Goal: Task Accomplishment & Management: Use online tool/utility

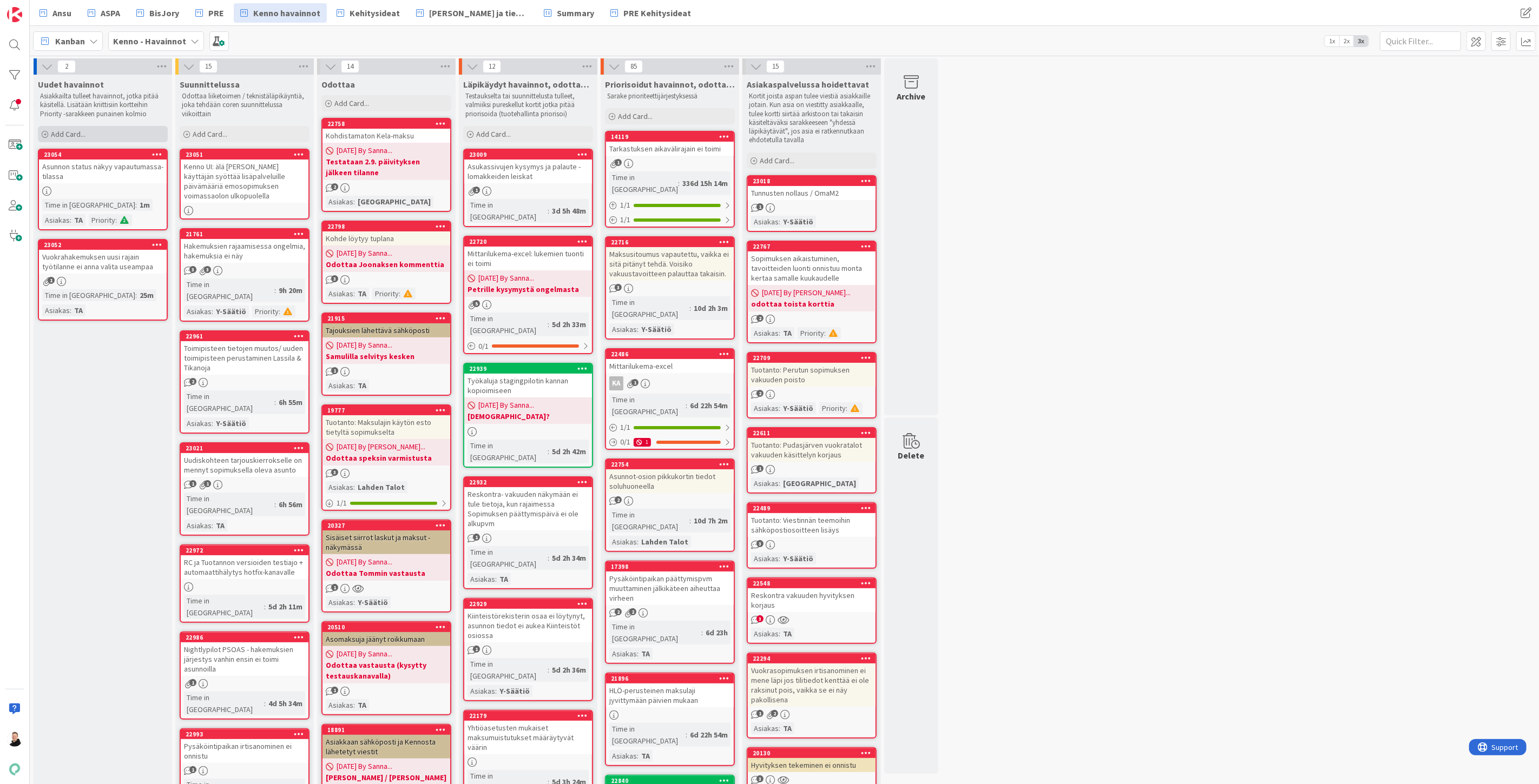
scroll to position [60, 0]
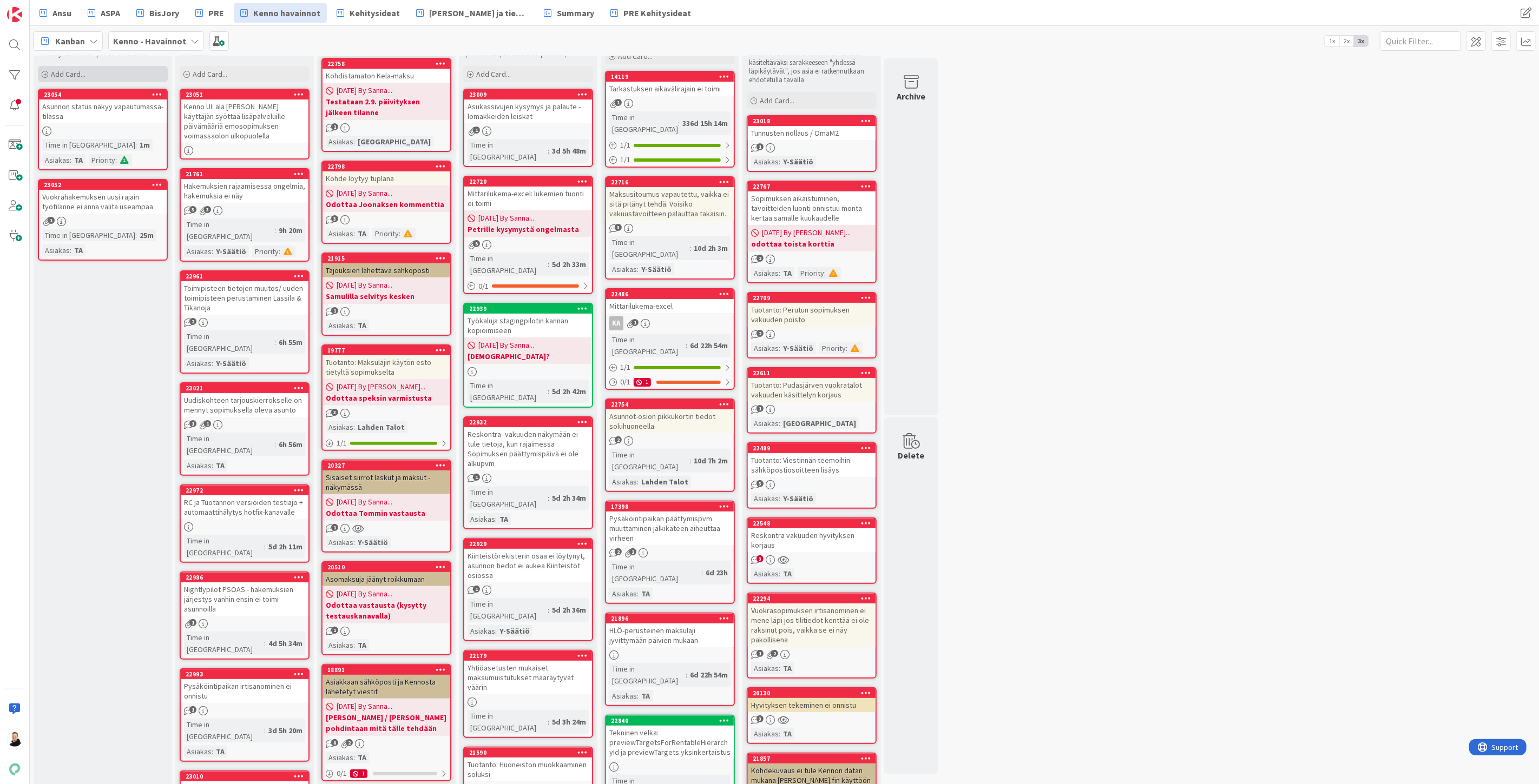
click at [54, 74] on span "Add Card..." at bounding box center [68, 74] width 35 height 10
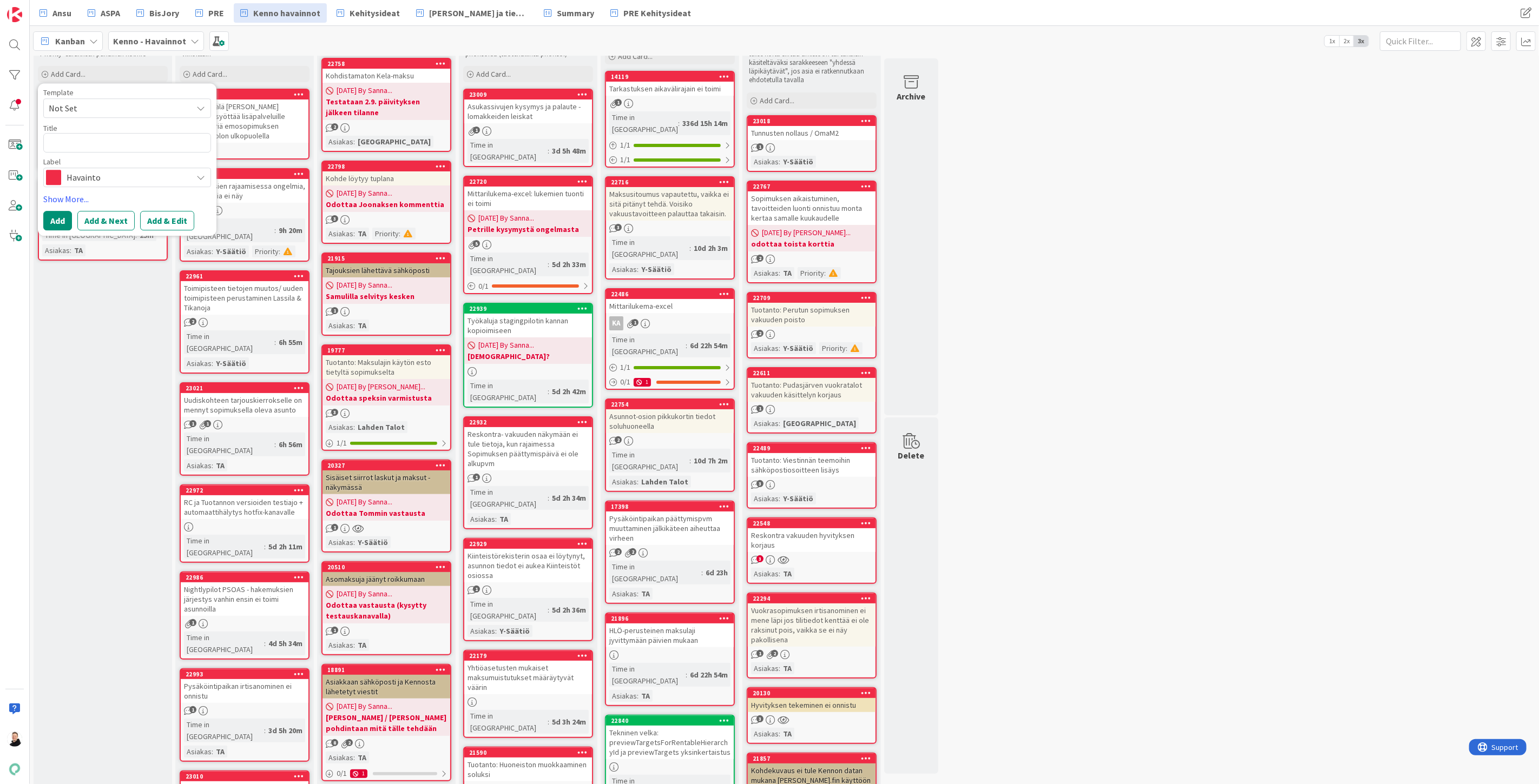
click at [80, 136] on textarea at bounding box center [127, 142] width 168 height 20
click at [82, 141] on textarea at bounding box center [127, 142] width 168 height 20
type textarea "x"
type textarea "A"
type textarea "x"
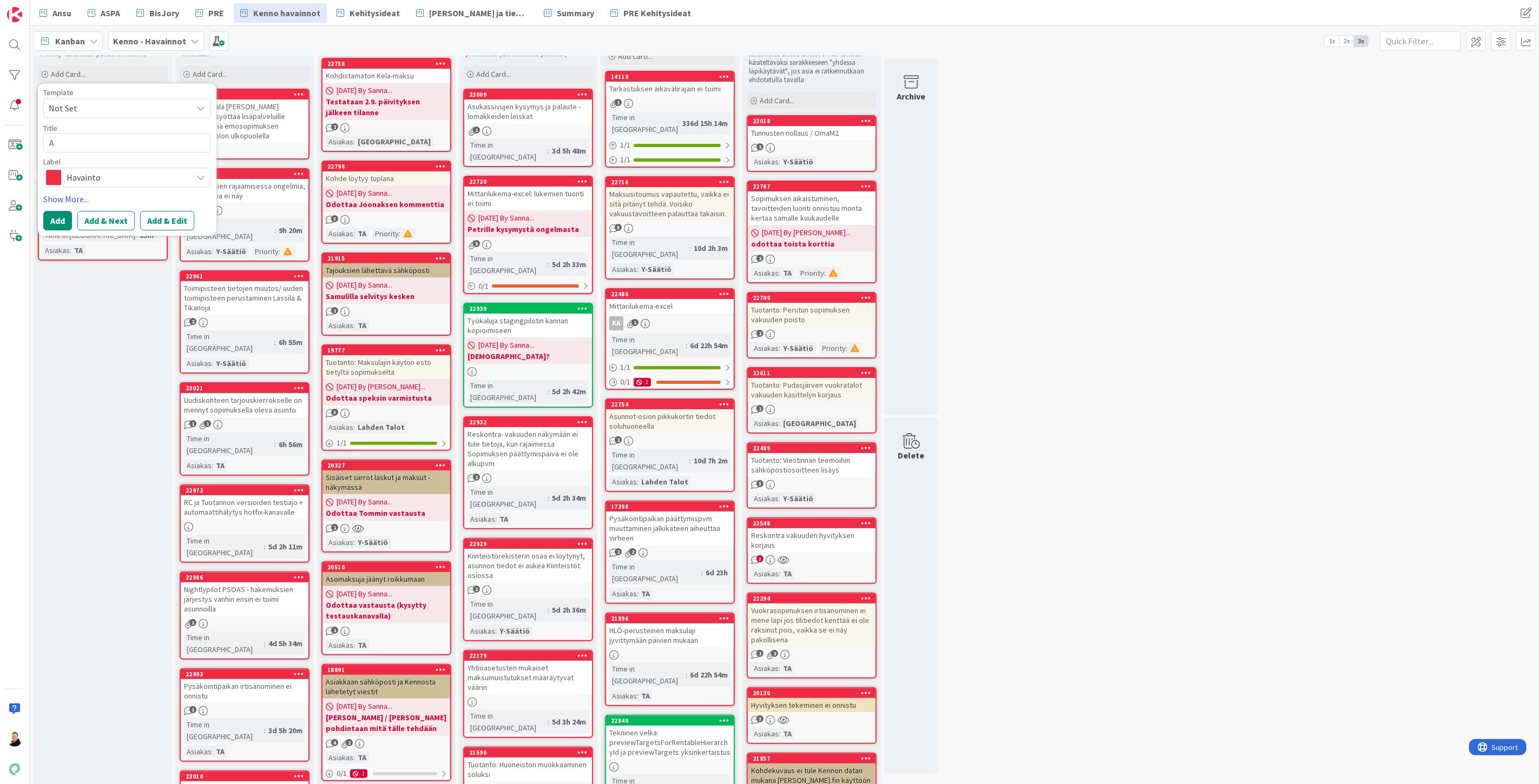
type textarea "As"
type textarea "x"
type textarea "Asu"
type textarea "x"
type textarea "Asuk"
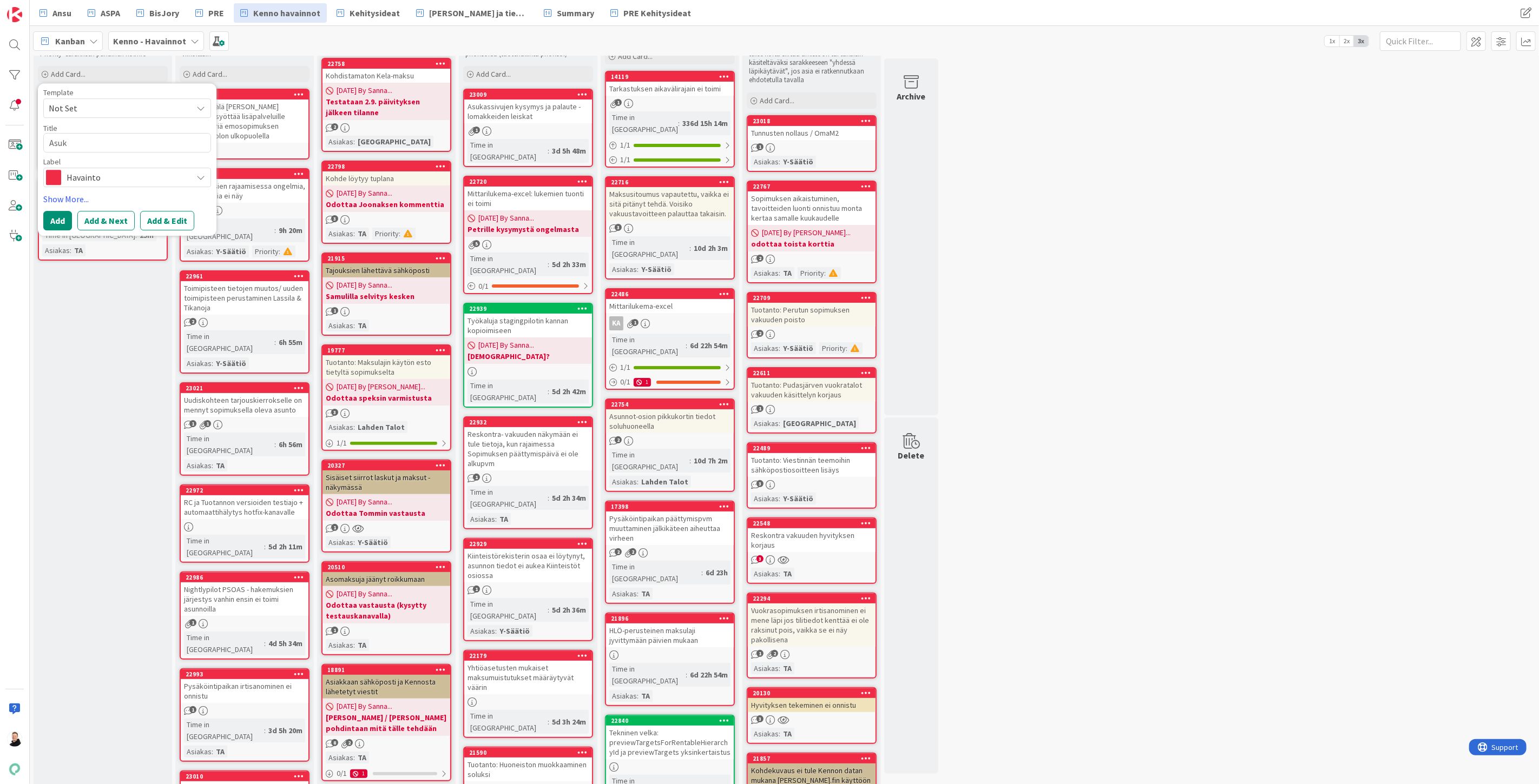
type textarea "x"
type textarea "Asukk"
type textarea "x"
type textarea "Asukka"
type textarea "x"
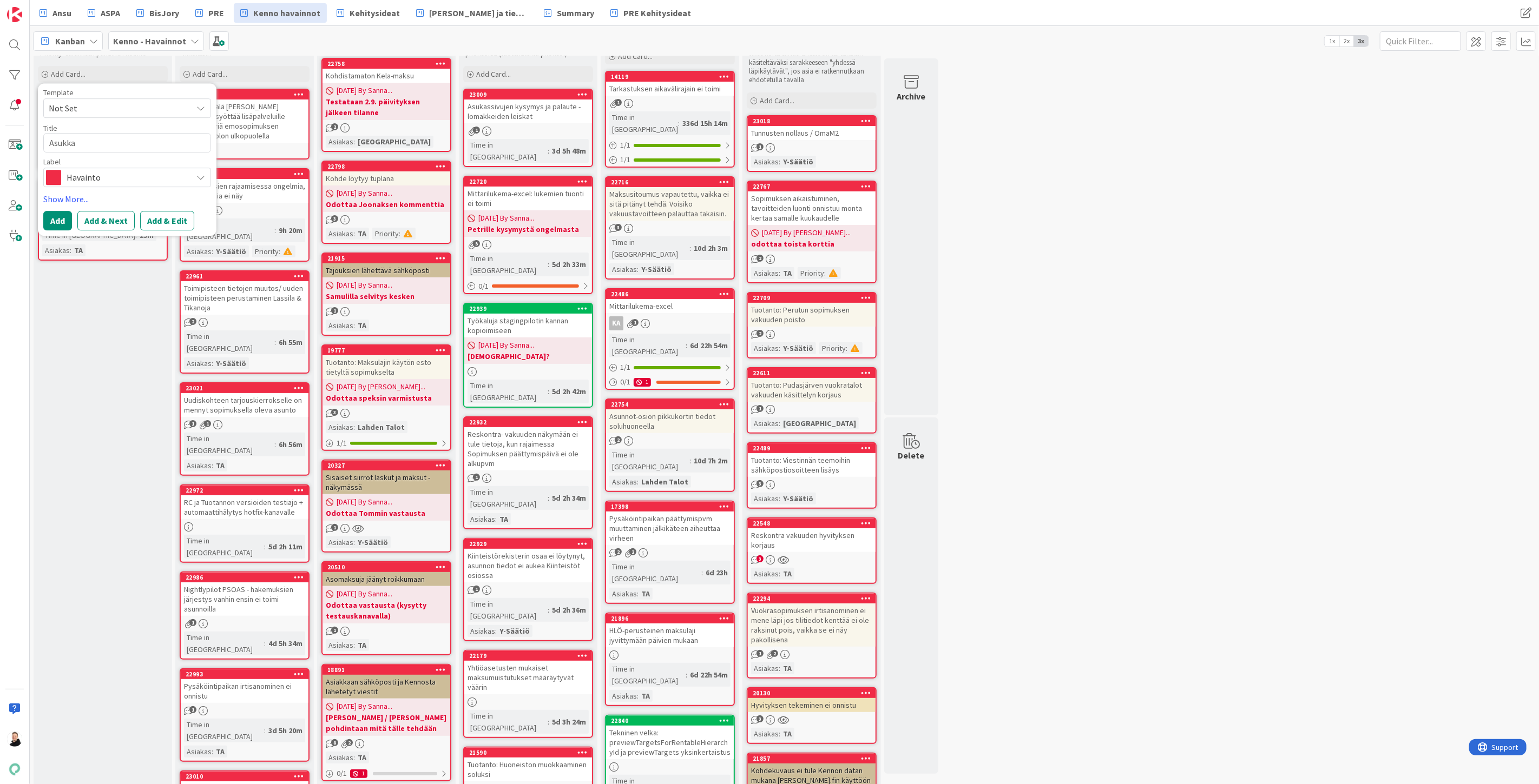
type textarea "Asukkai"
type textarea "x"
type textarea "Asukkaid"
type textarea "x"
type textarea "Asukkaiden"
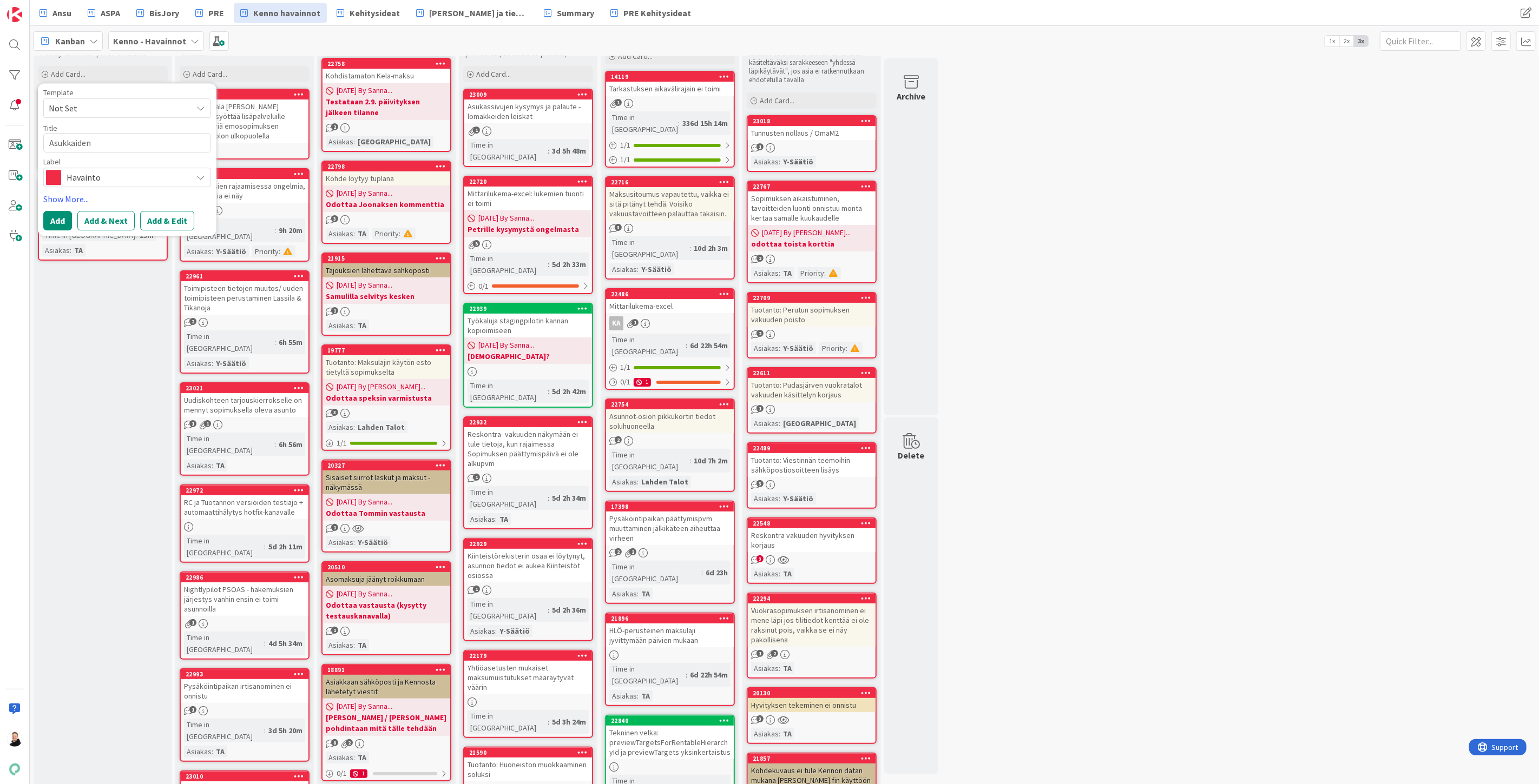
type textarea "x"
type textarea "Asukkaiden"
type textarea "x"
type textarea "Asukkaiden t"
type textarea "x"
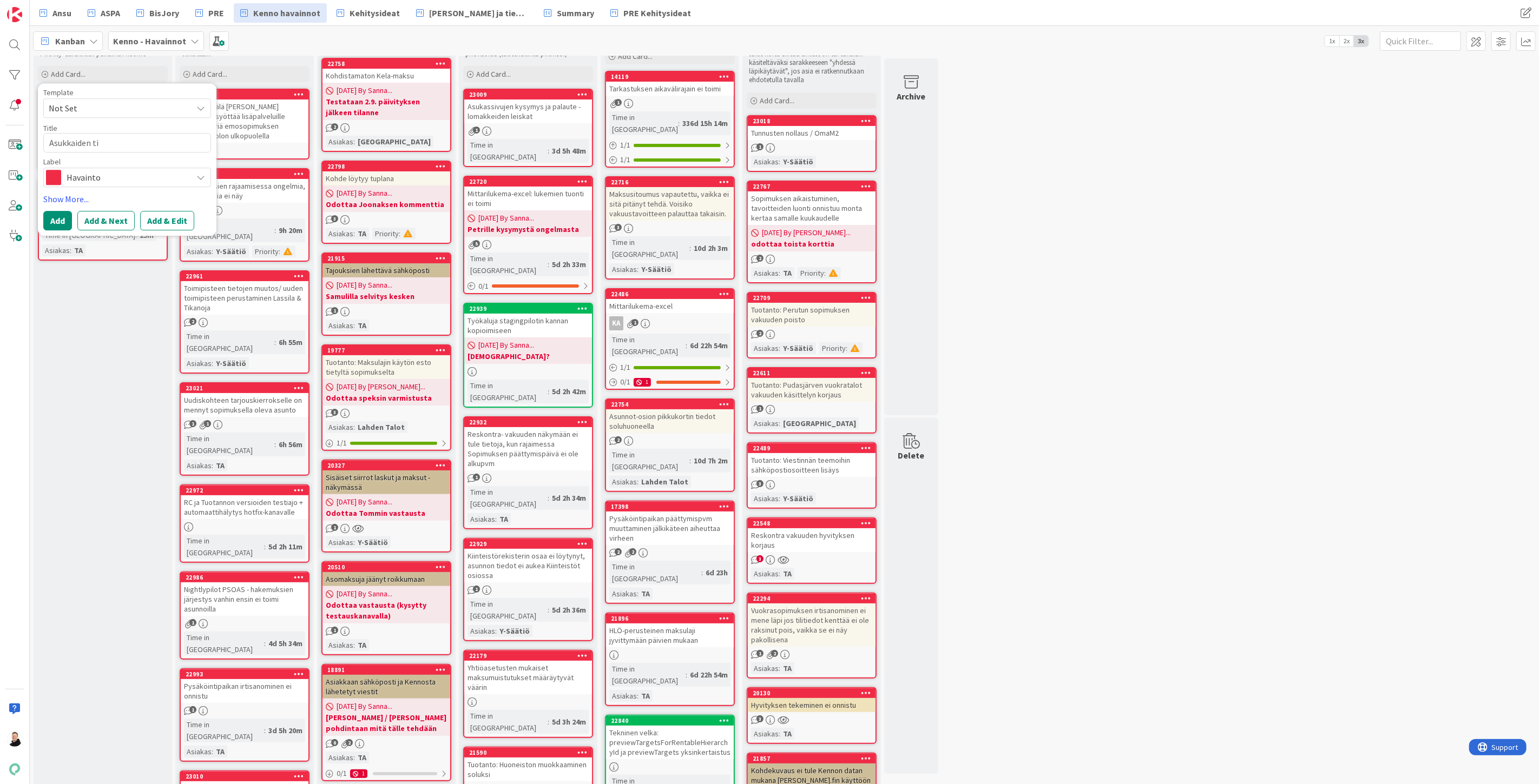
type textarea "Asukkaiden tie"
type textarea "x"
type textarea "Asukkaiden tiedo"
type textarea "x"
type textarea "Asukkaiden tiedot"
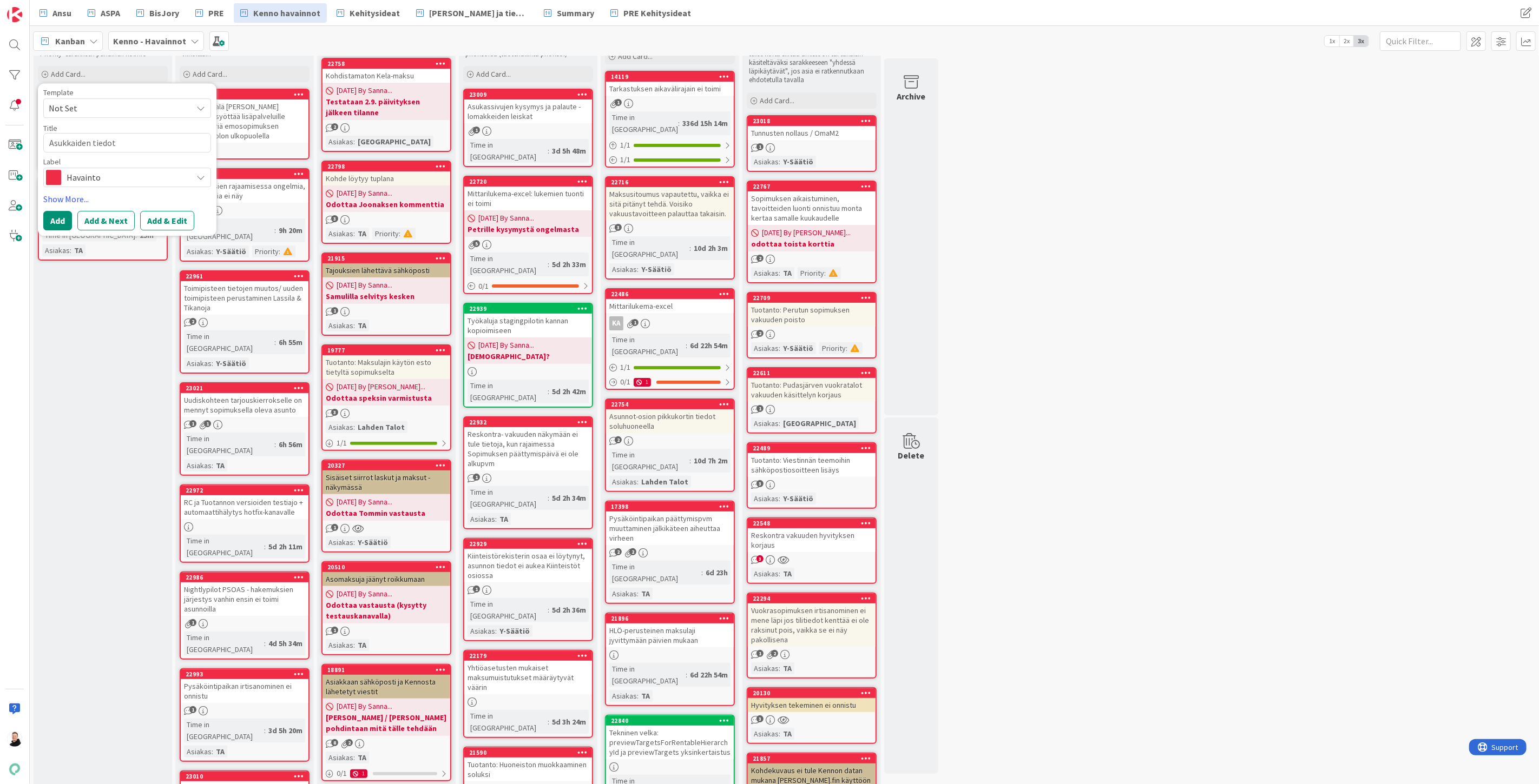
type textarea "x"
type textarea "Asukkaiden tiedot e"
type textarea "x"
type textarea "Asukkaiden tiedot ei"
type textarea "x"
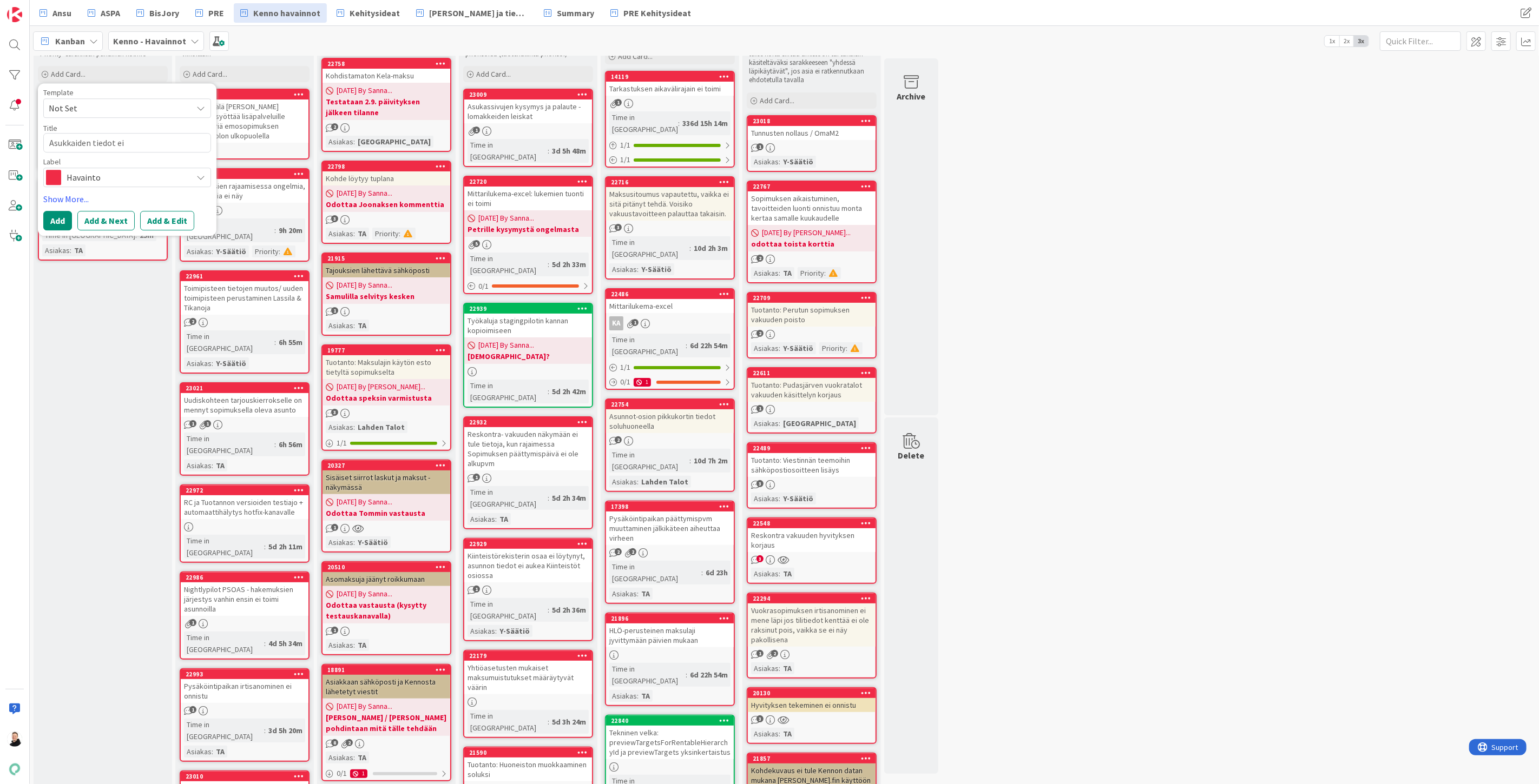
type textarea "Asukkaiden tiedot eiv"
type textarea "x"
type textarea "Asukkaiden tiedot eivä"
type textarea "x"
type textarea "Asukkaiden tiedot eivät"
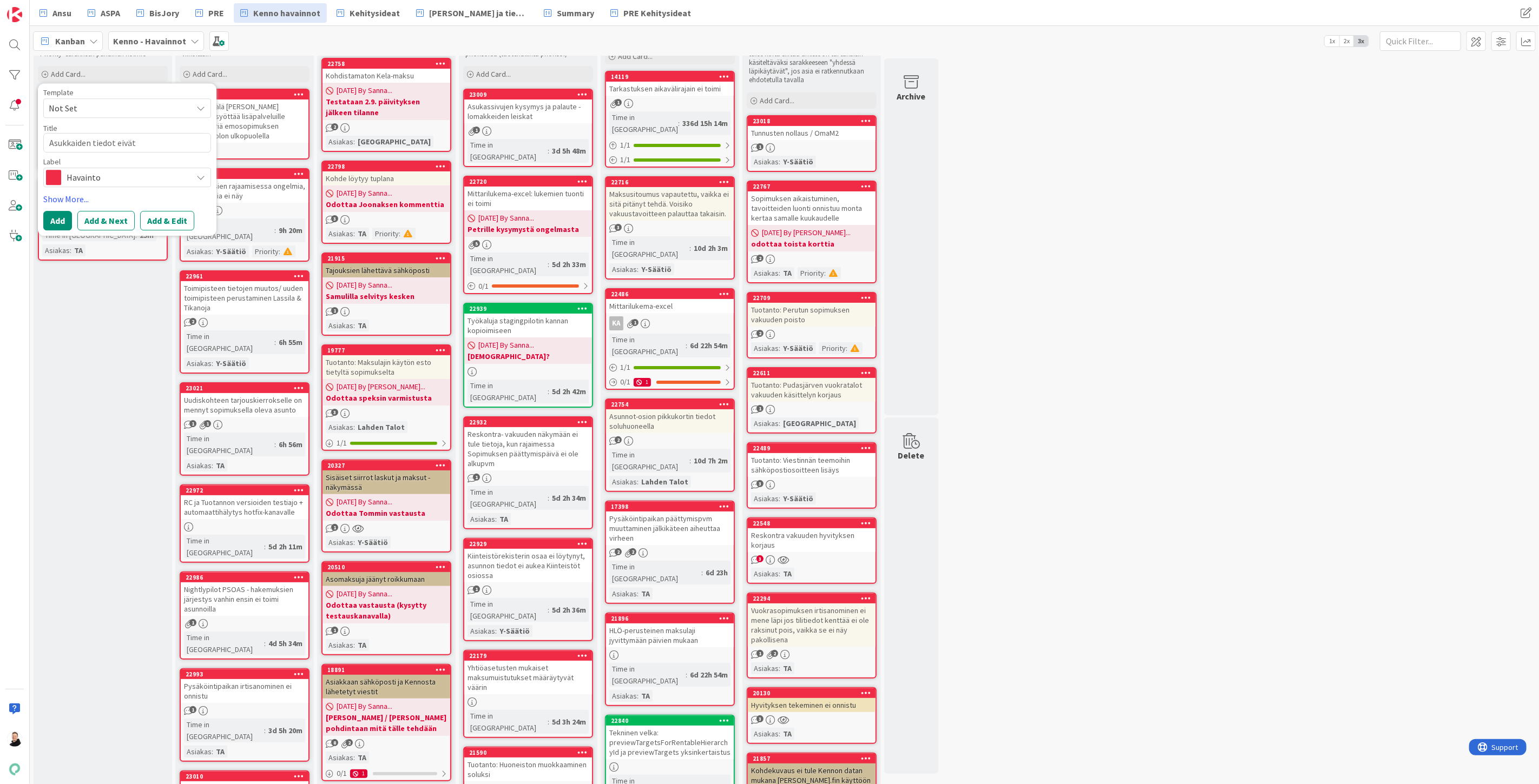
type textarea "x"
type textarea "Asukkaiden tiedot eivät s"
type textarea "x"
type textarea "Asukkaiden tiedot eivät si"
type textarea "x"
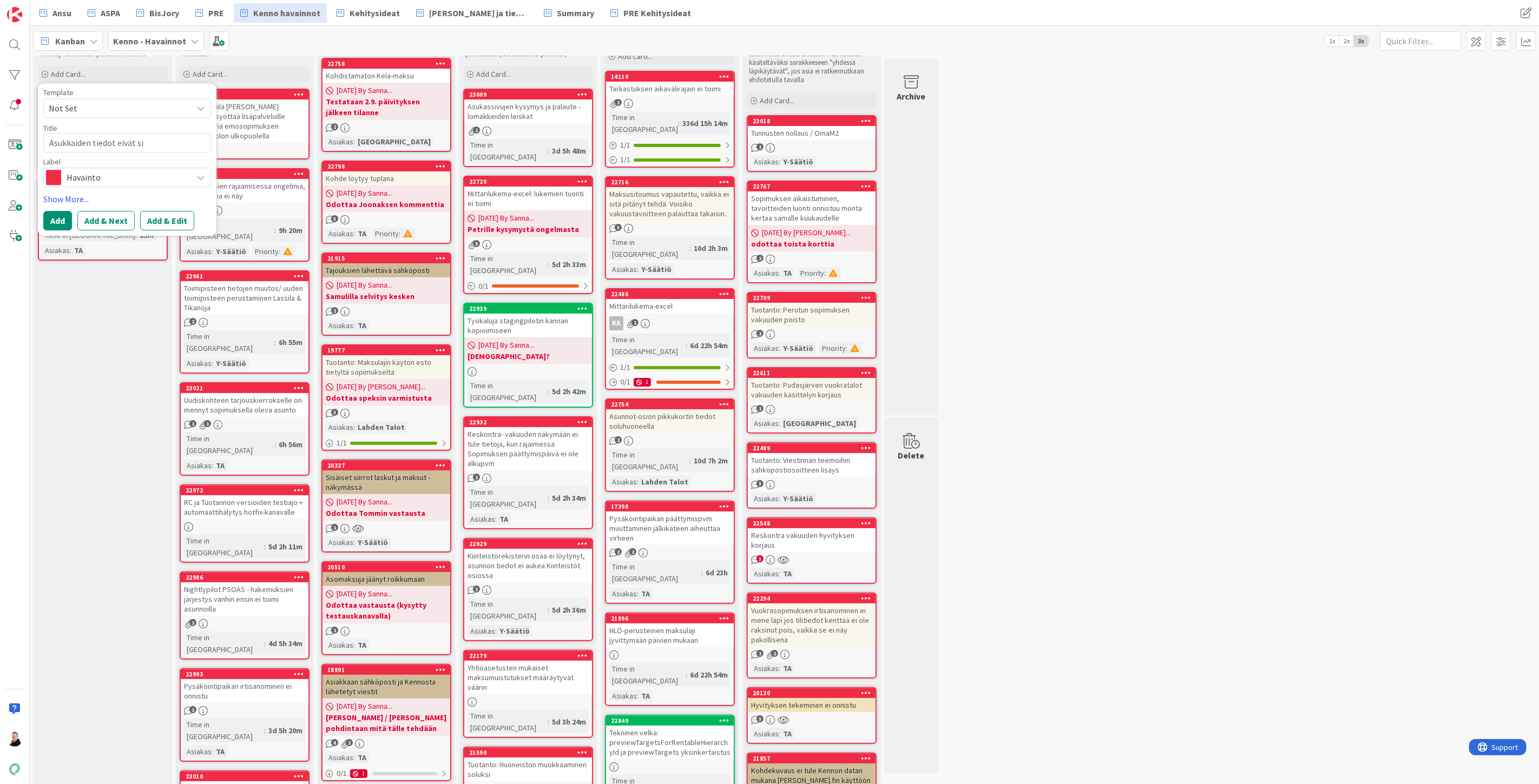
type textarea "Asukkaiden tiedot eivät sii"
type textarea "x"
type textarea "Asukkaiden tiedot eivät siir"
type textarea "x"
type textarea "Asukkaiden tiedot eivät siirr"
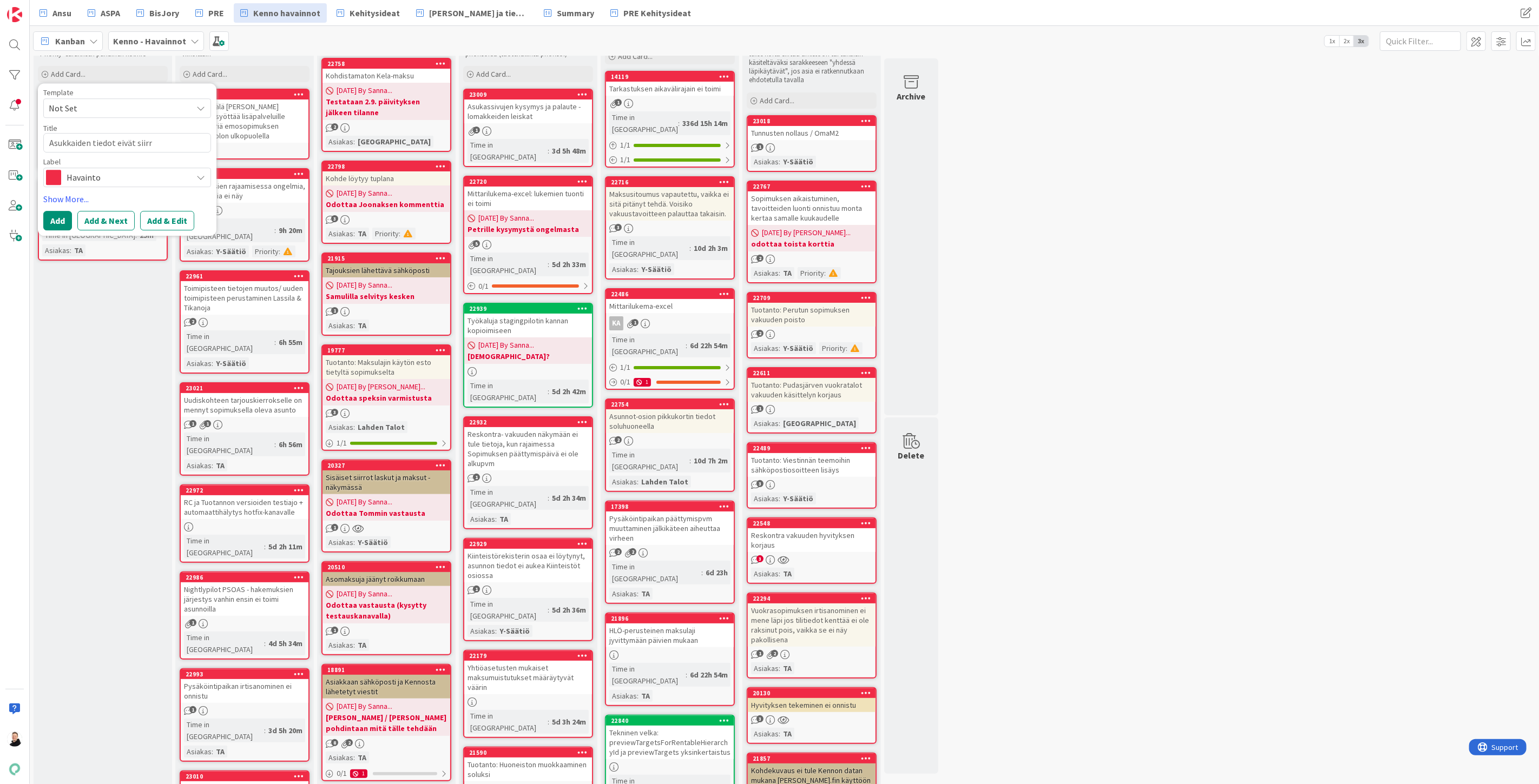
type textarea "x"
type textarea "Asukkaiden tiedot eivät siirry"
type textarea "x"
type textarea "Asukkaiden tiedot eivät siirry"
type textarea "x"
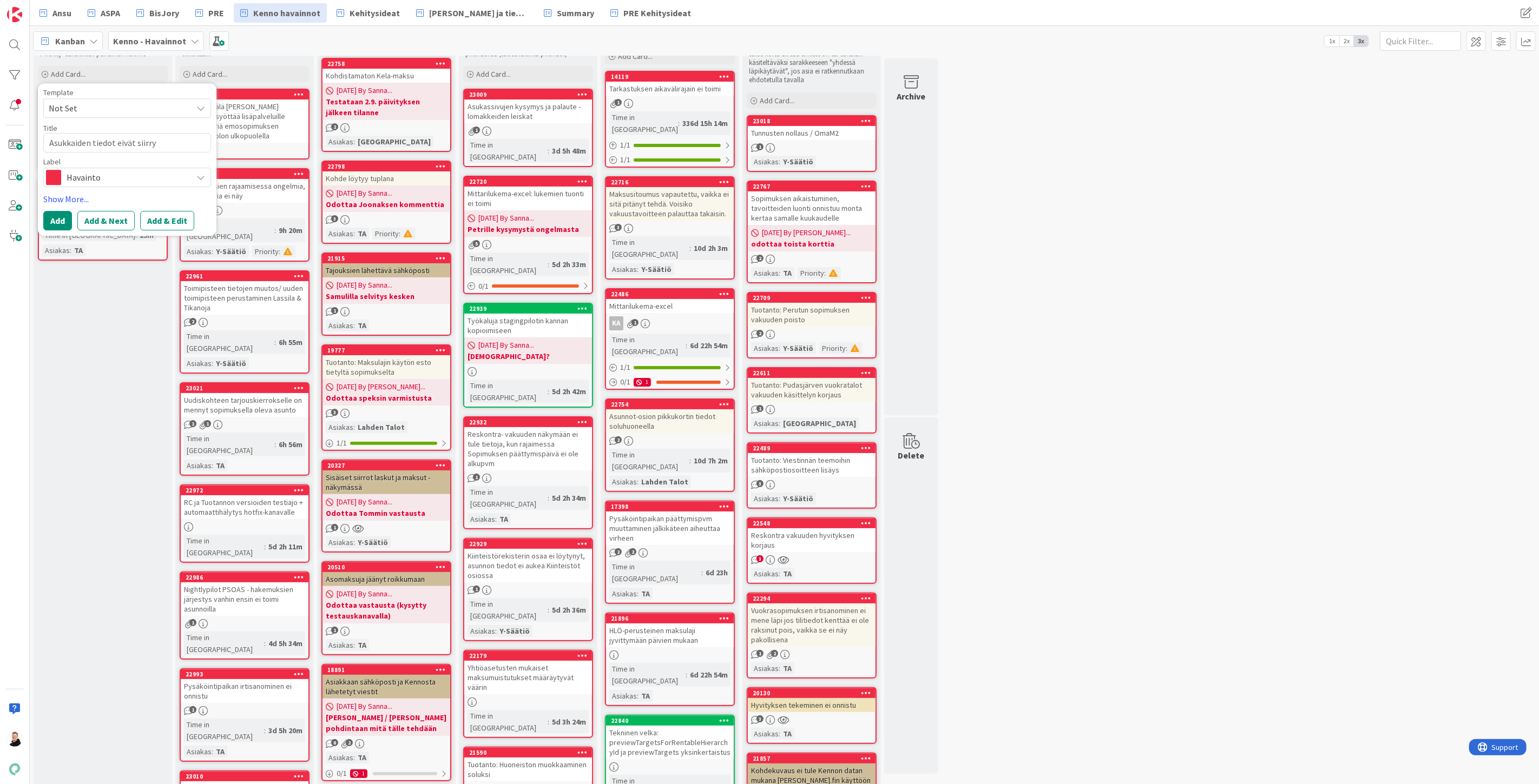
type textarea "Asukkaiden tiedot eivät siirry O"
type textarea "x"
type textarea "Asukkaiden tiedot eivät siirry On"
type textarea "x"
type textarea "Asukkaiden tiedot eivät siirry One"
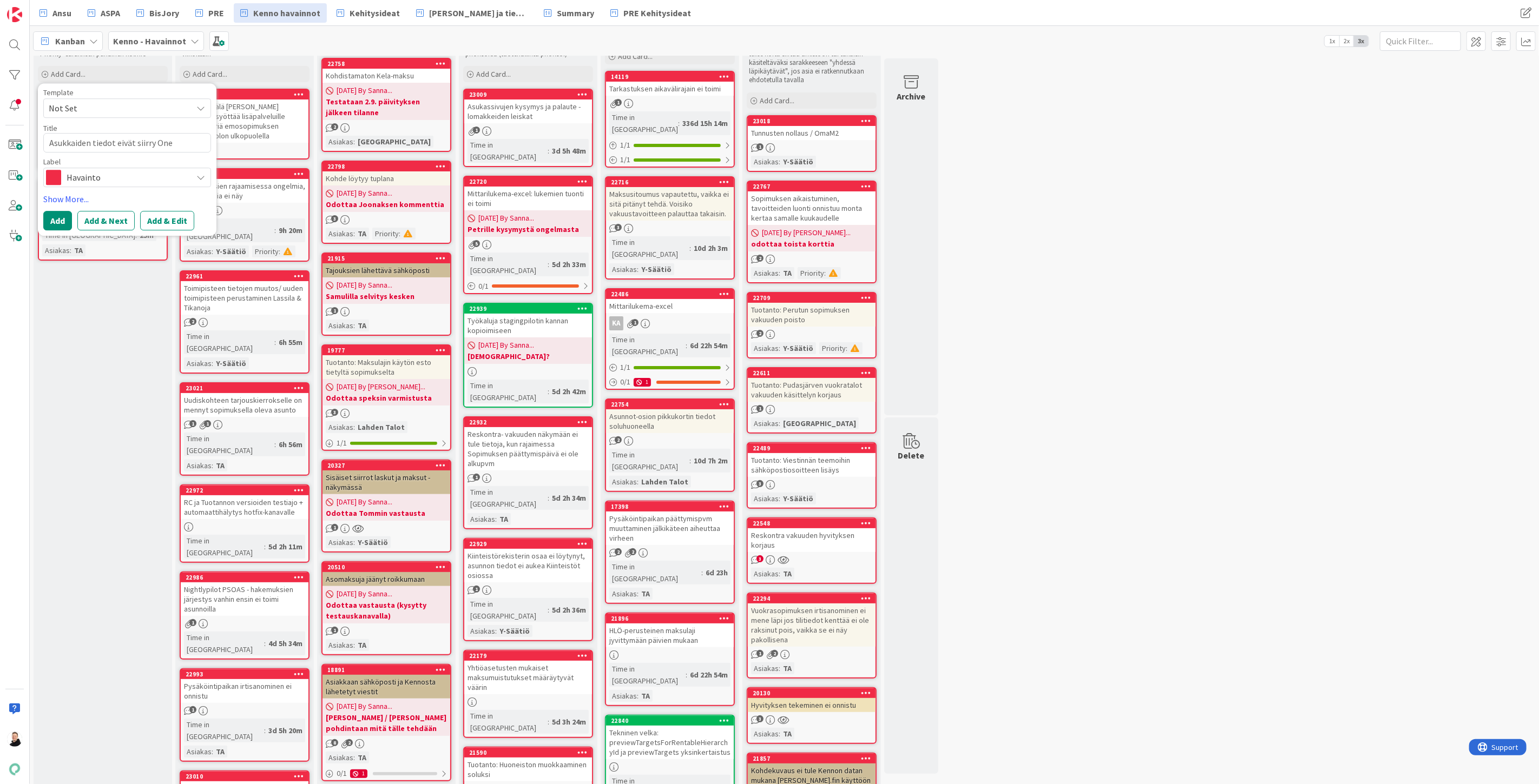
type textarea "x"
type textarea "Asukkaiden tiedot eivät siirry One4"
type textarea "x"
type textarea "Asukkaiden tiedot eivät siirry One4A"
type textarea "x"
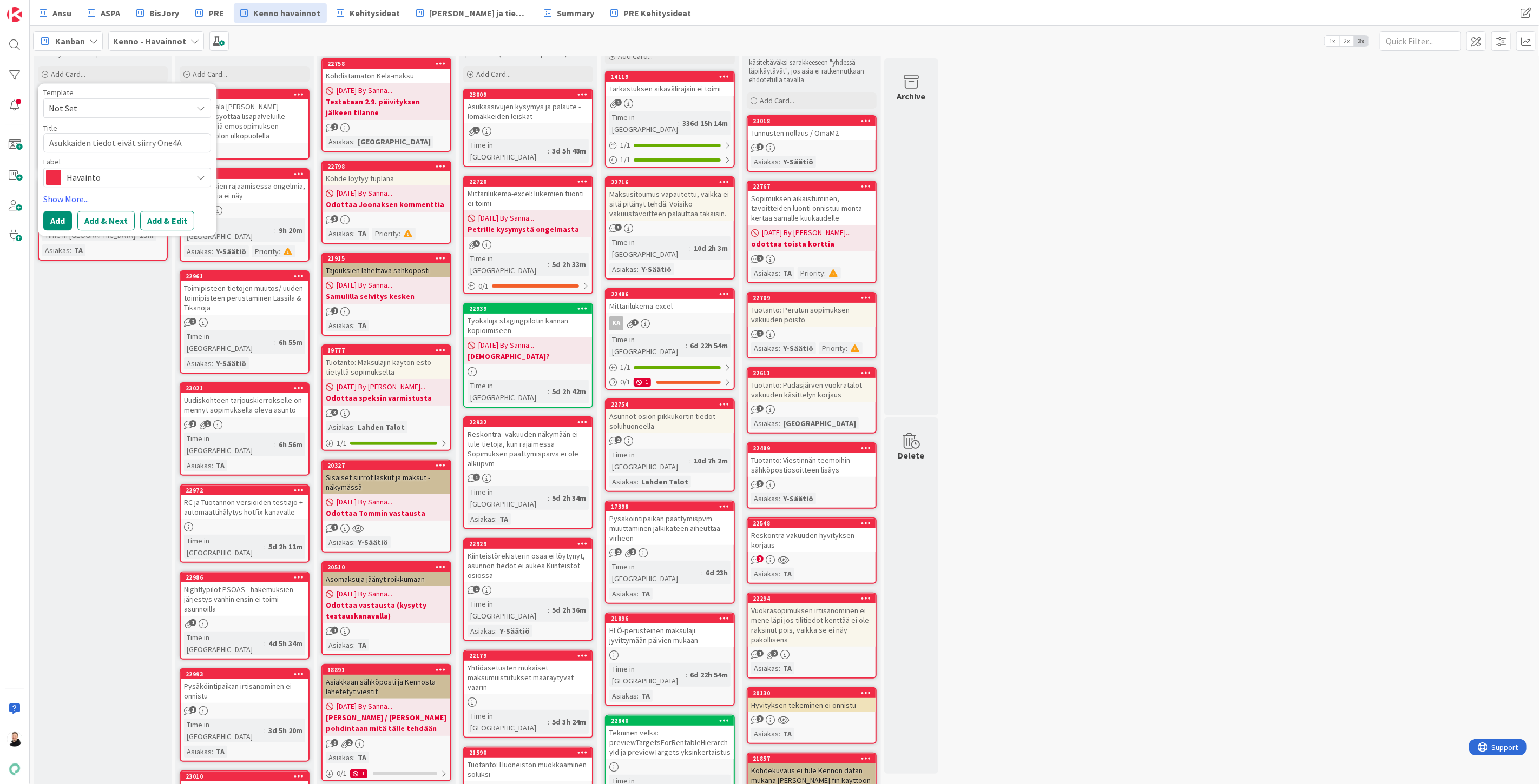
type textarea "Asukkaiden tiedot eivät siirry One4Al"
type textarea "x"
type textarea "Asukkaiden tiedot eivät siirry One4All"
type textarea "x"
type textarea "Asukkaiden tiedot eivät siirry One4All"
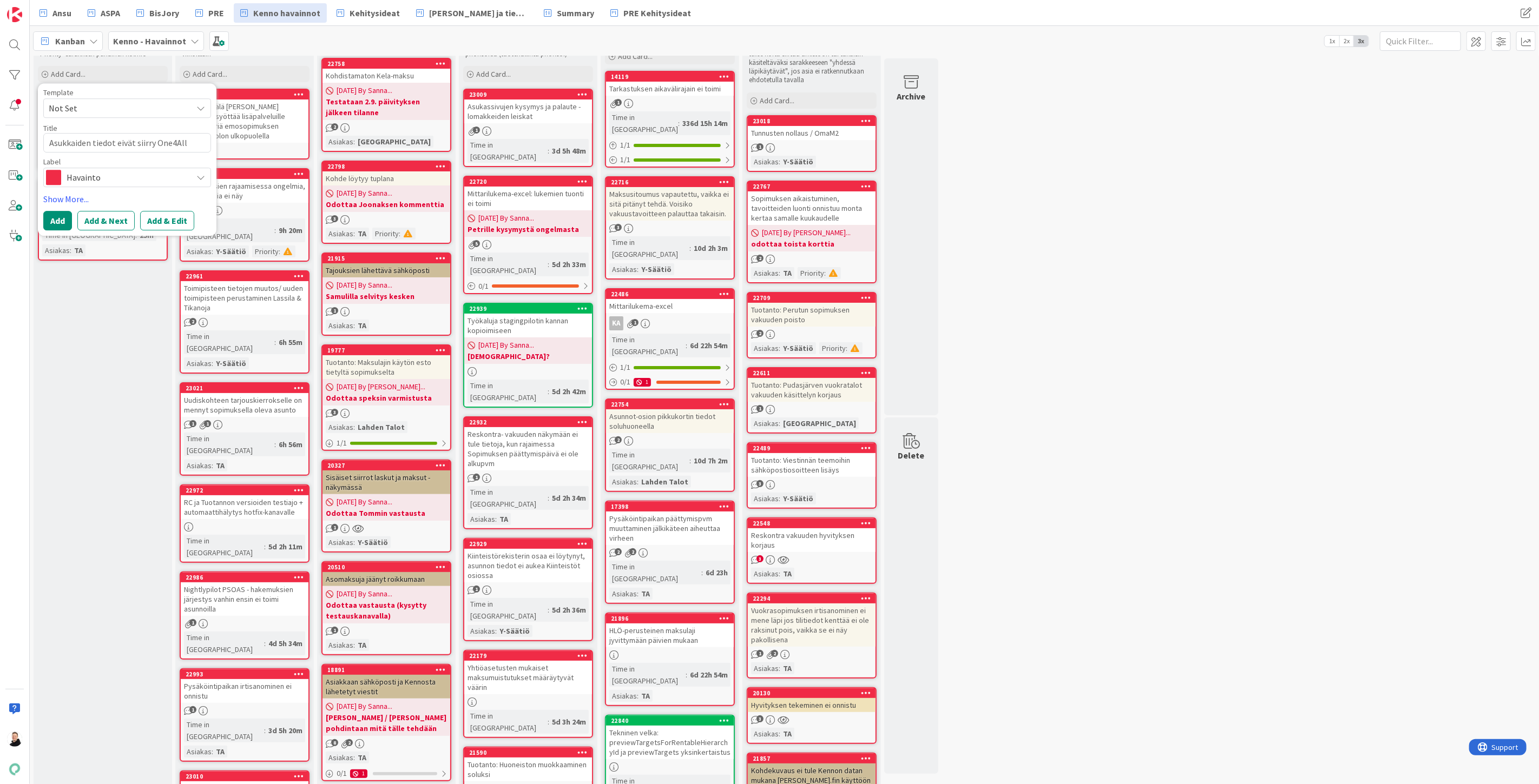
type textarea "x"
type textarea "Asukkaiden tiedot eivät siirry One4All p"
type textarea "x"
type textarea "Asukkaiden tiedot eivät siirry One4All pu"
type textarea "x"
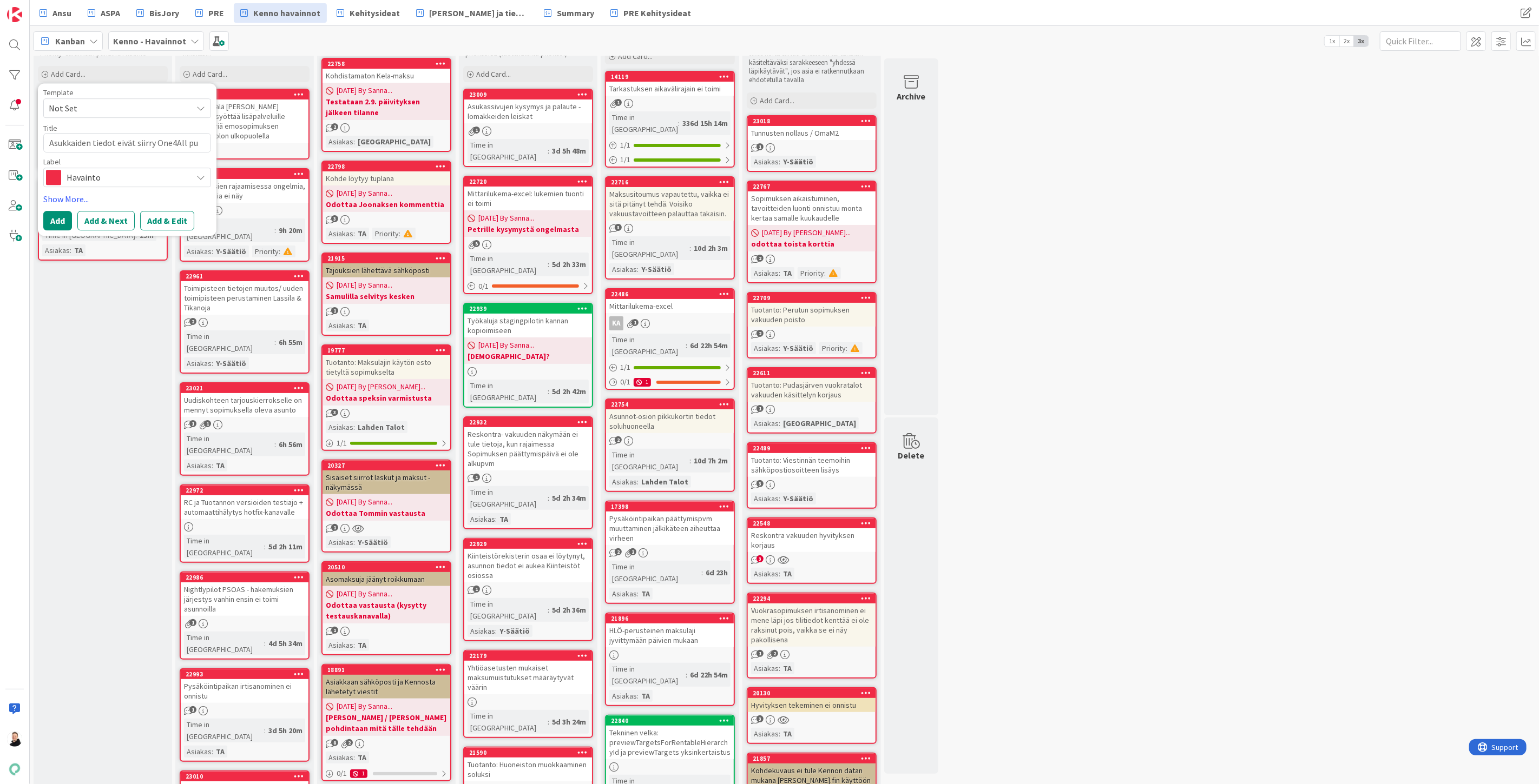
type textarea "Asukkaiden tiedot eivät siirry One4All puo"
type textarea "x"
type textarea "Asukkaiden tiedot eivät siirry One4All puol"
type textarea "x"
type textarea "Asukkaiden tiedot eivät siirry One4All puole"
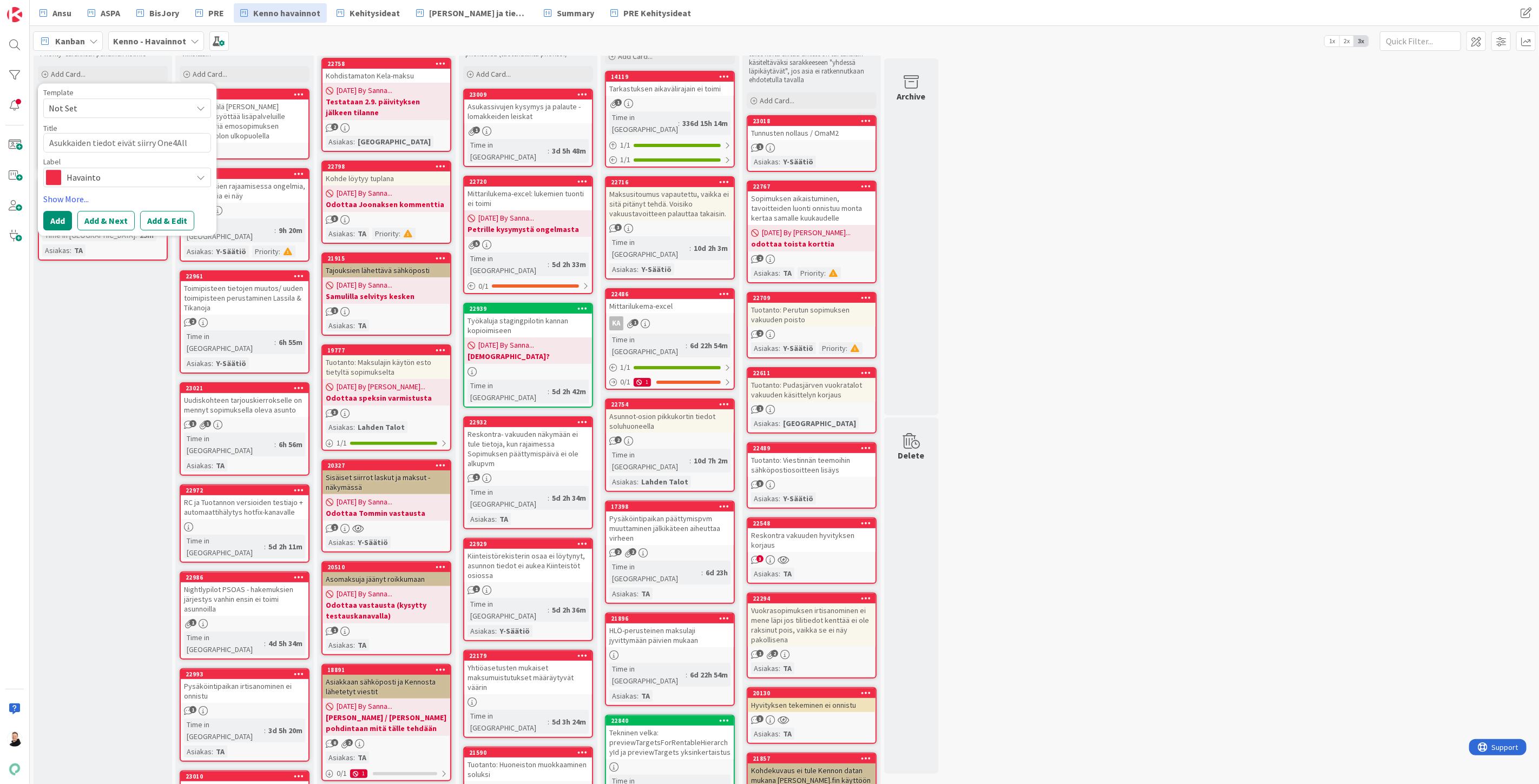
type textarea "x"
type textarea "Asukkaiden tiedot eivät siirry One4All puolee"
type textarea "x"
type textarea "Asukkaiden tiedot eivät siirry One4All puoleen"
click at [163, 234] on button "Add & Edit" at bounding box center [167, 233] width 54 height 20
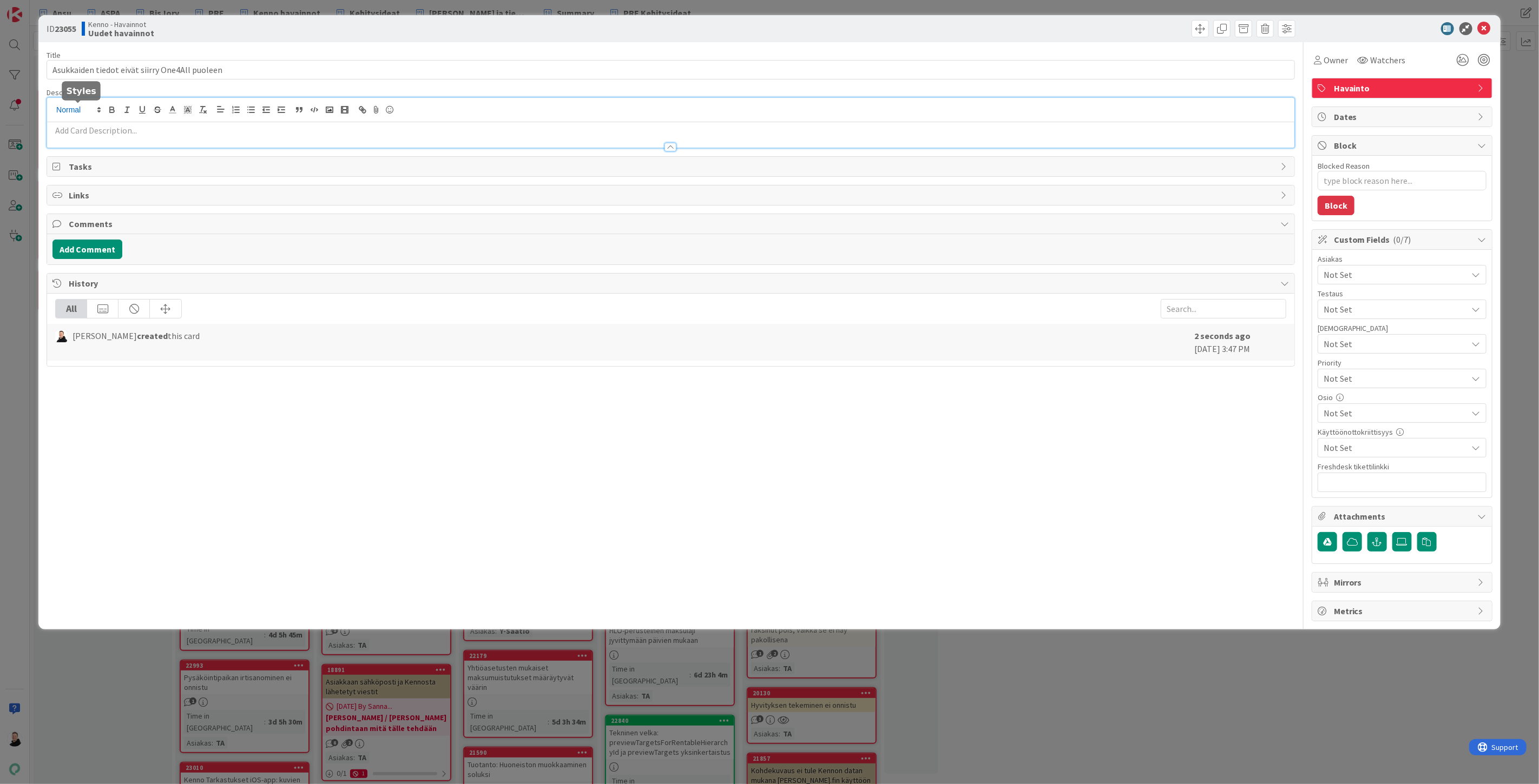
click at [101, 110] on div at bounding box center [671, 122] width 1248 height 50
click at [74, 133] on p at bounding box center [671, 131] width 1237 height 12
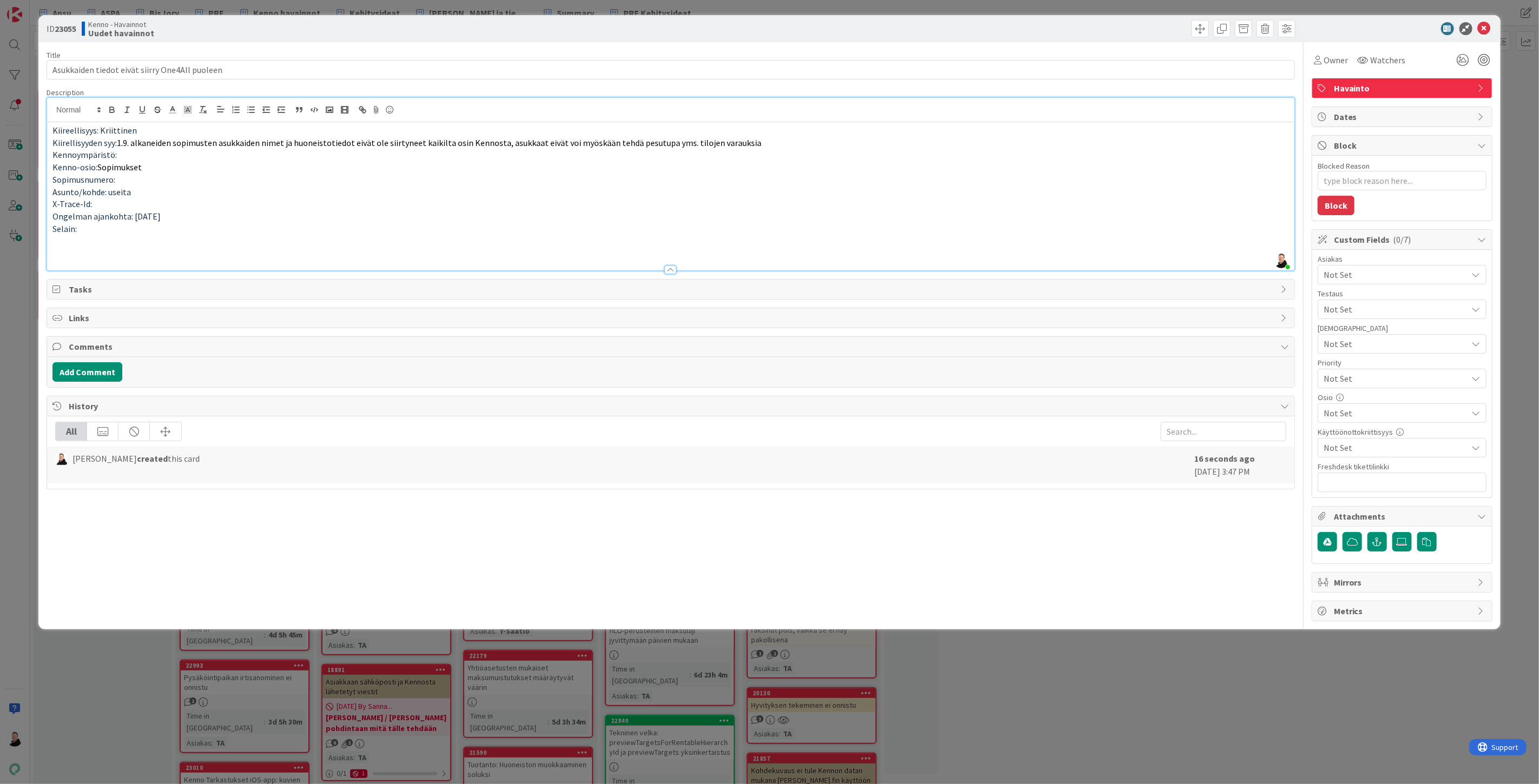
click at [67, 252] on p at bounding box center [671, 253] width 1237 height 12
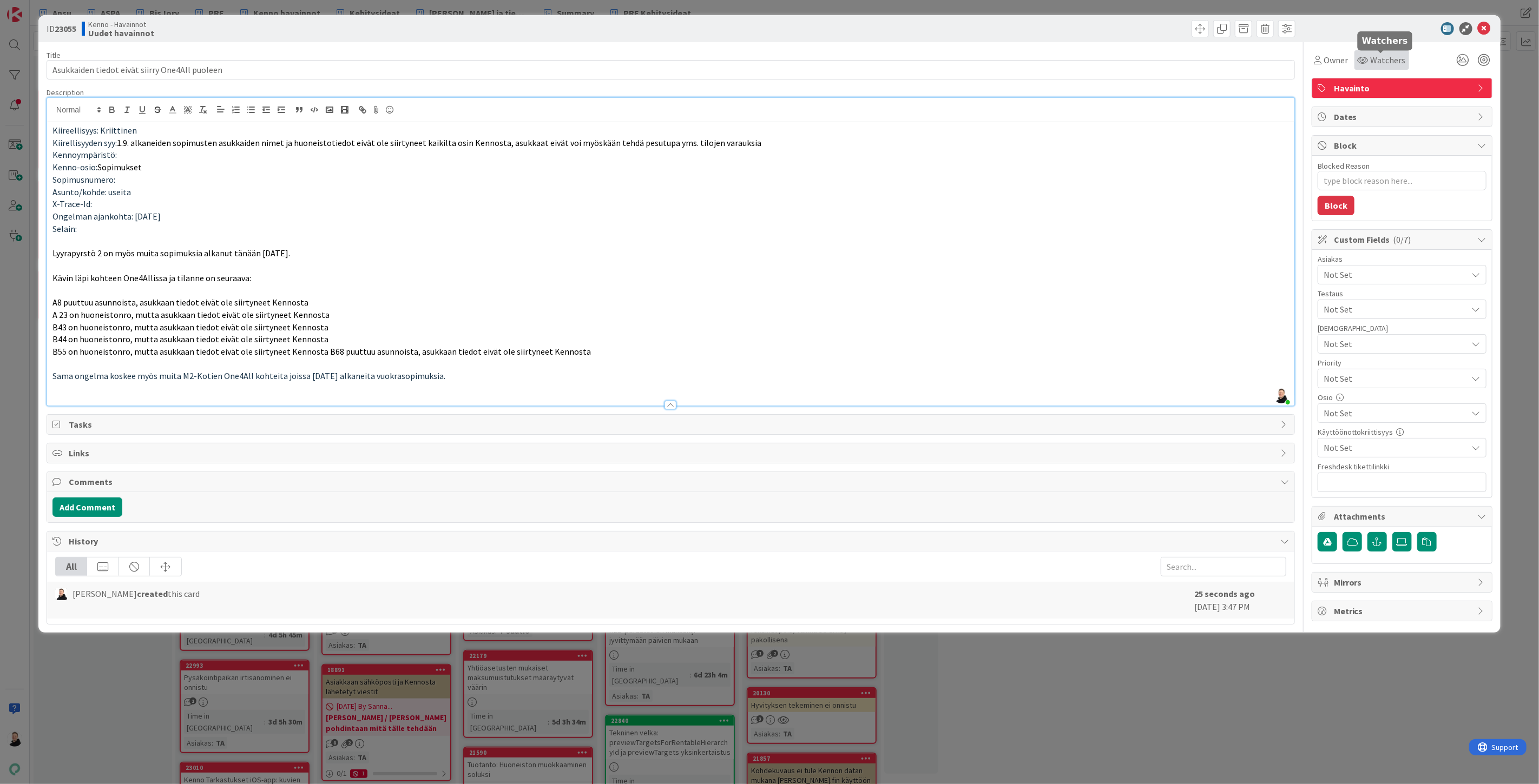
click at [1371, 63] on span "Watchers" at bounding box center [1389, 60] width 35 height 13
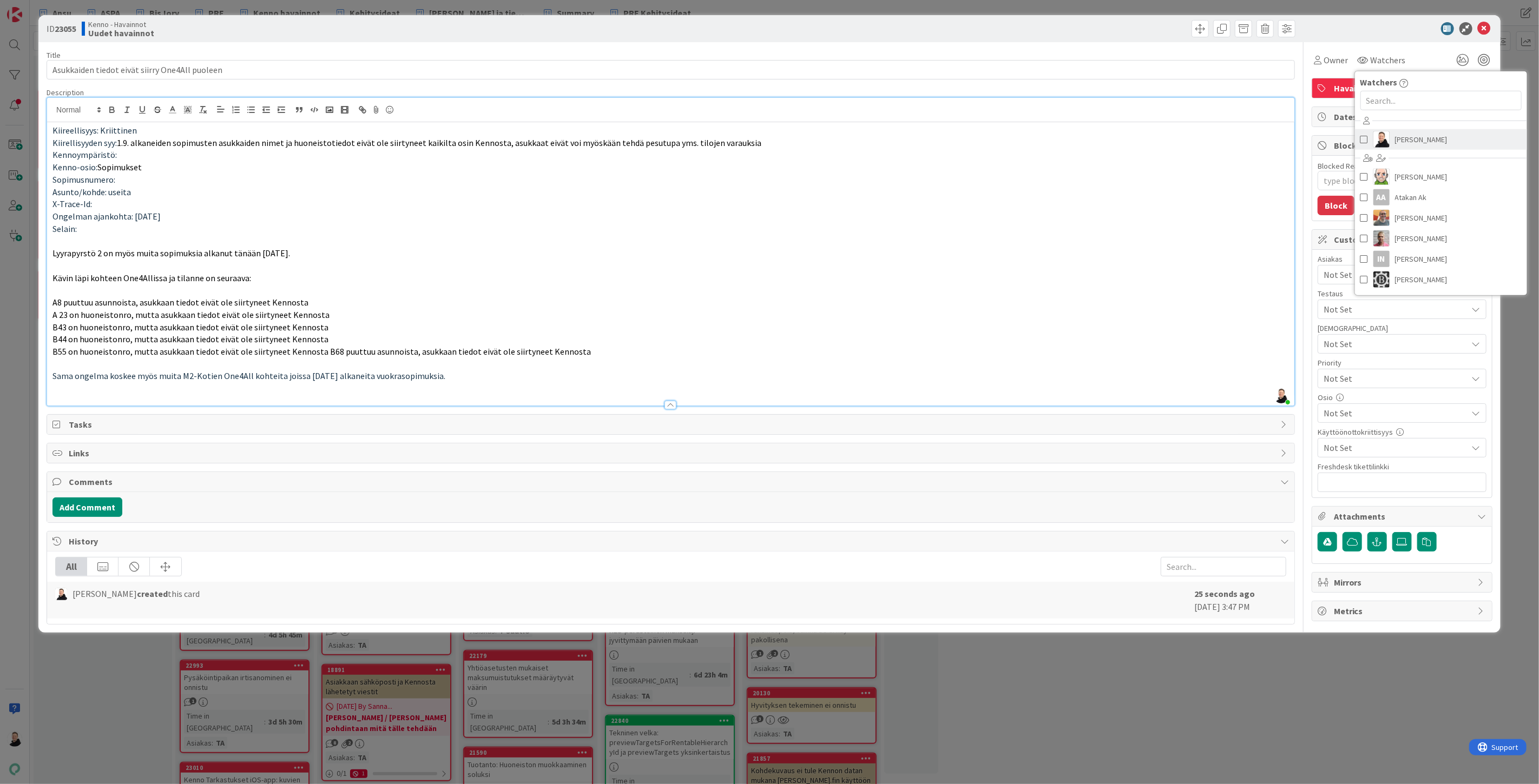
click at [1403, 142] on span "[PERSON_NAME]" at bounding box center [1421, 140] width 52 height 16
click at [1140, 213] on p "Ongelman ajankohta: [DATE]" at bounding box center [671, 216] width 1237 height 12
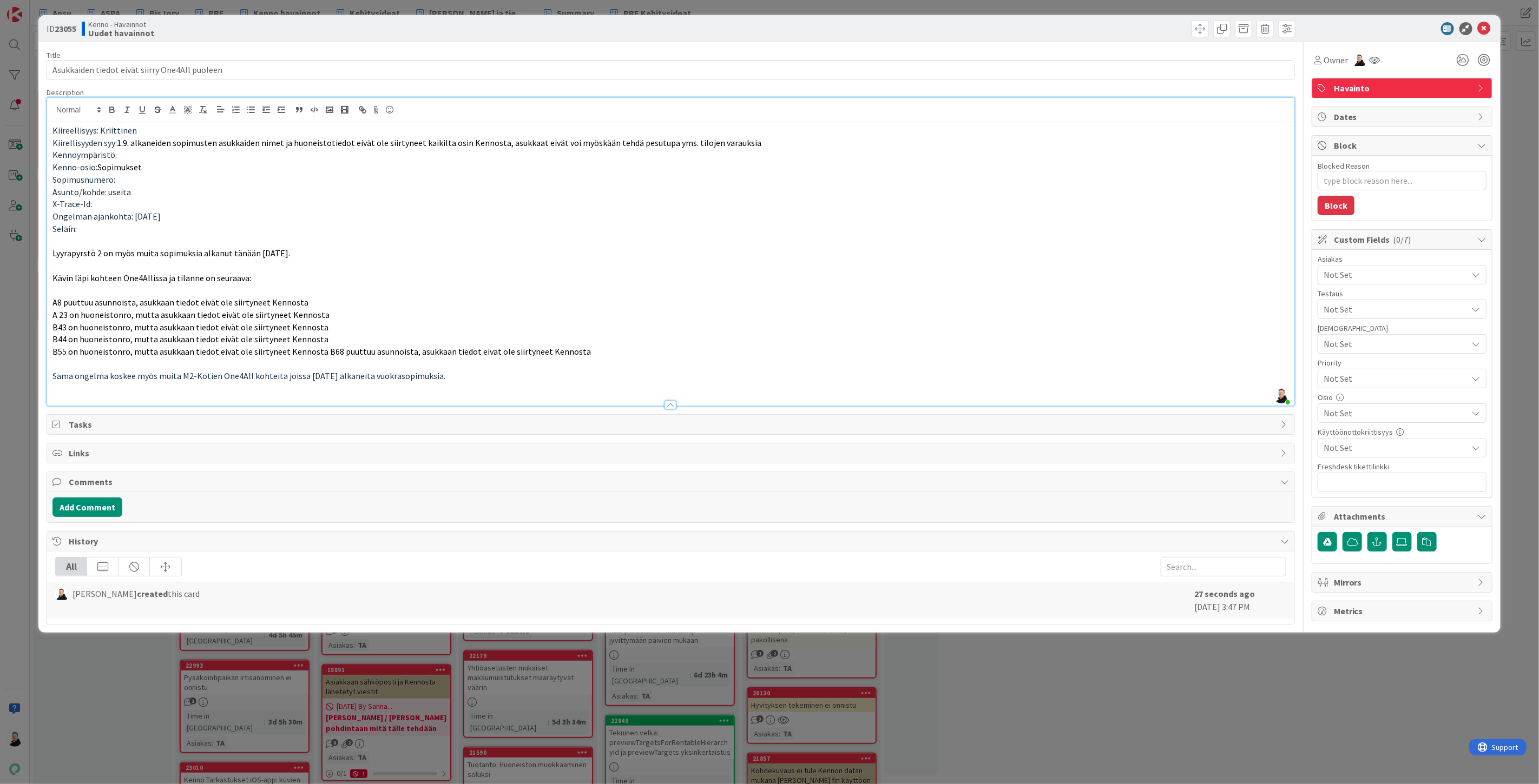
click at [1364, 274] on span "Not Set" at bounding box center [1395, 274] width 144 height 13
click at [1348, 323] on span "Y-Säätiö" at bounding box center [1348, 320] width 31 height 16
click at [1219, 327] on p "B43 on huoneistonro, mutta asukkaan tiedot eivät ole siirtyneet Kennosta" at bounding box center [671, 327] width 1237 height 12
click at [1365, 412] on span "Not Set" at bounding box center [1395, 413] width 144 height 13
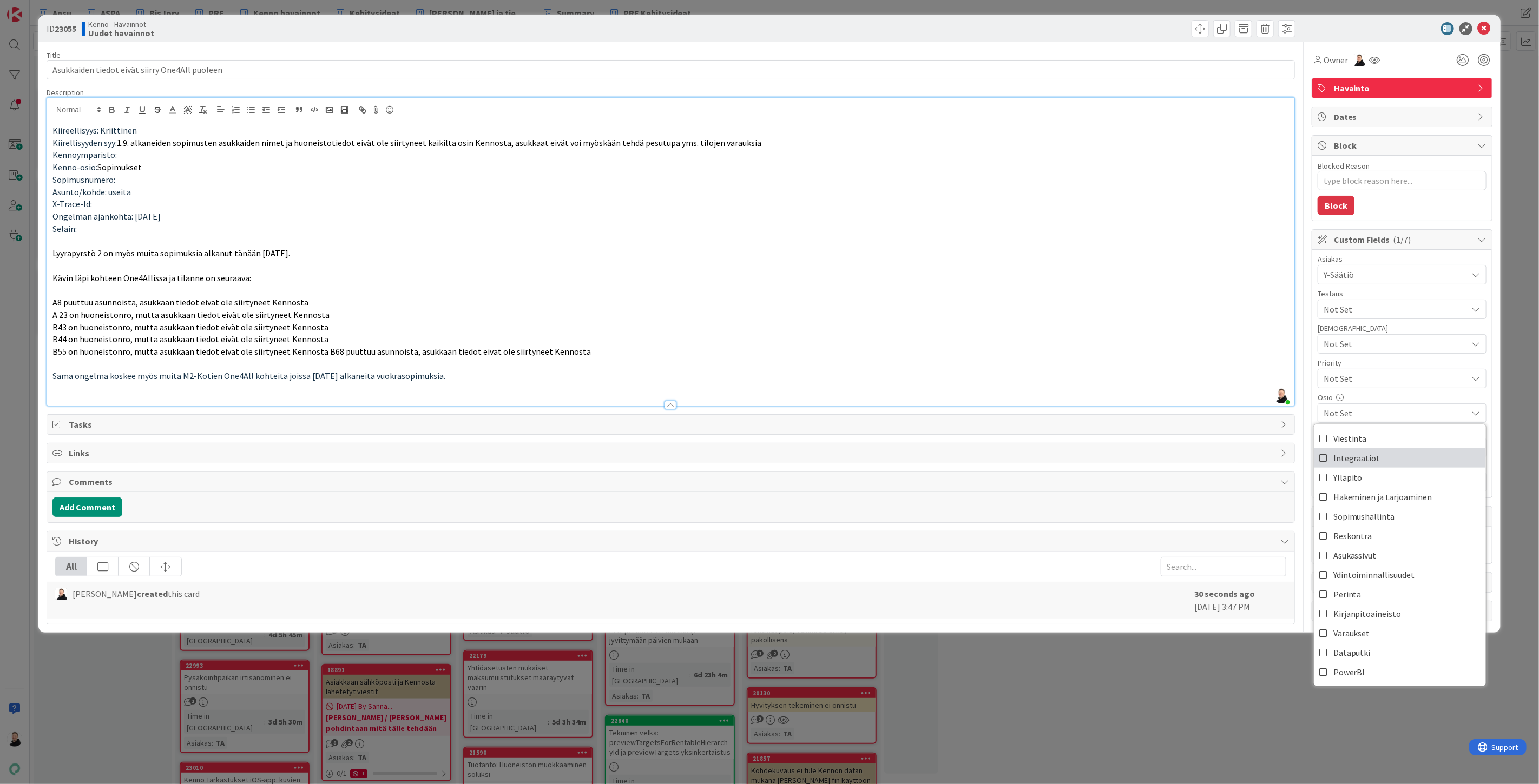
click at [1356, 453] on span "Integraatiot" at bounding box center [1356, 458] width 47 height 16
type textarea "x"
click at [1158, 331] on p "B43 on huoneistonro, mutta asukkaan tiedot eivät ole siirtyneet Kennosta" at bounding box center [671, 327] width 1237 height 12
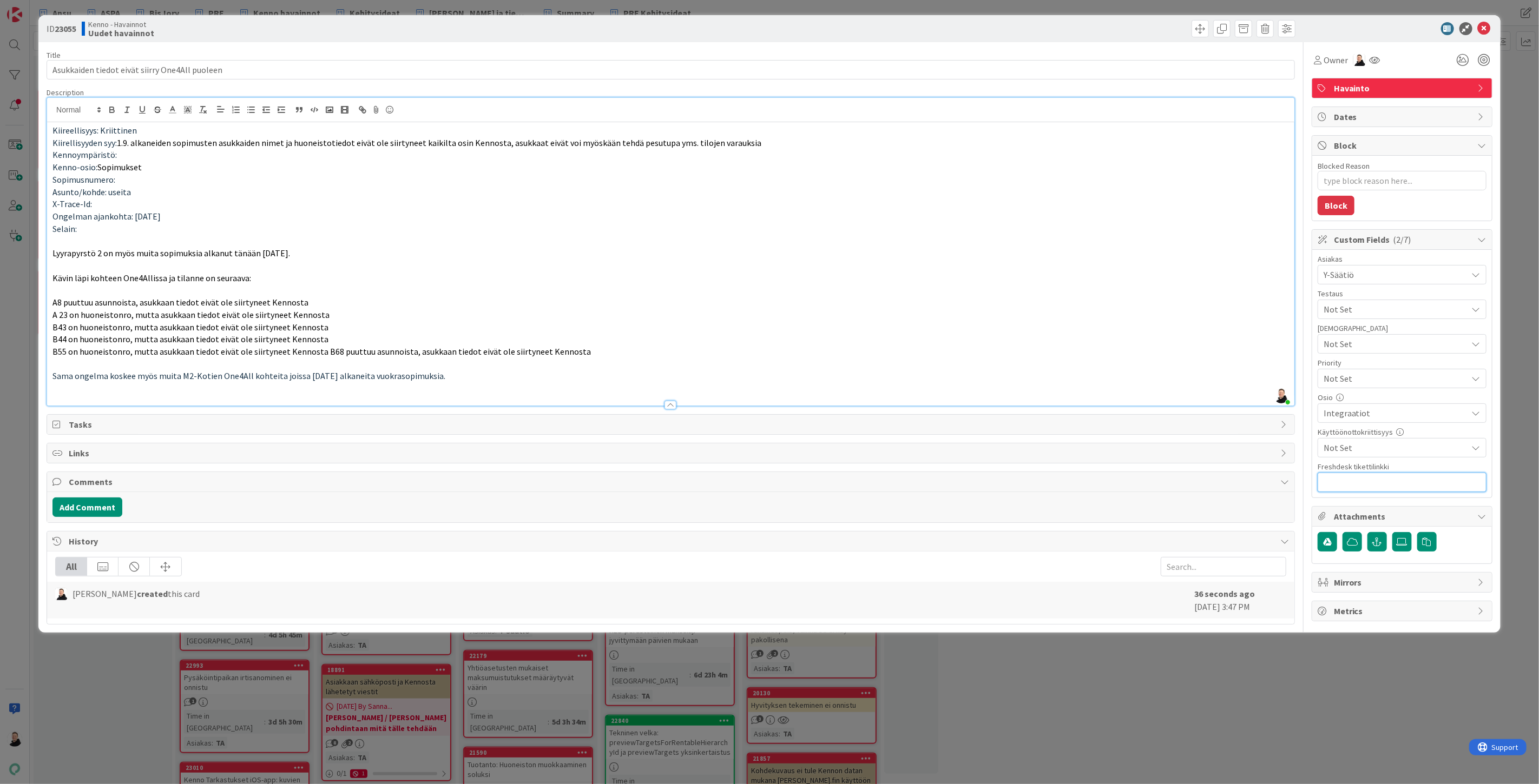
click at [1346, 487] on input "text" at bounding box center [1402, 483] width 169 height 20
paste input "[URL][DOMAIN_NAME]"
type input "[URL][DOMAIN_NAME]"
type textarea "x"
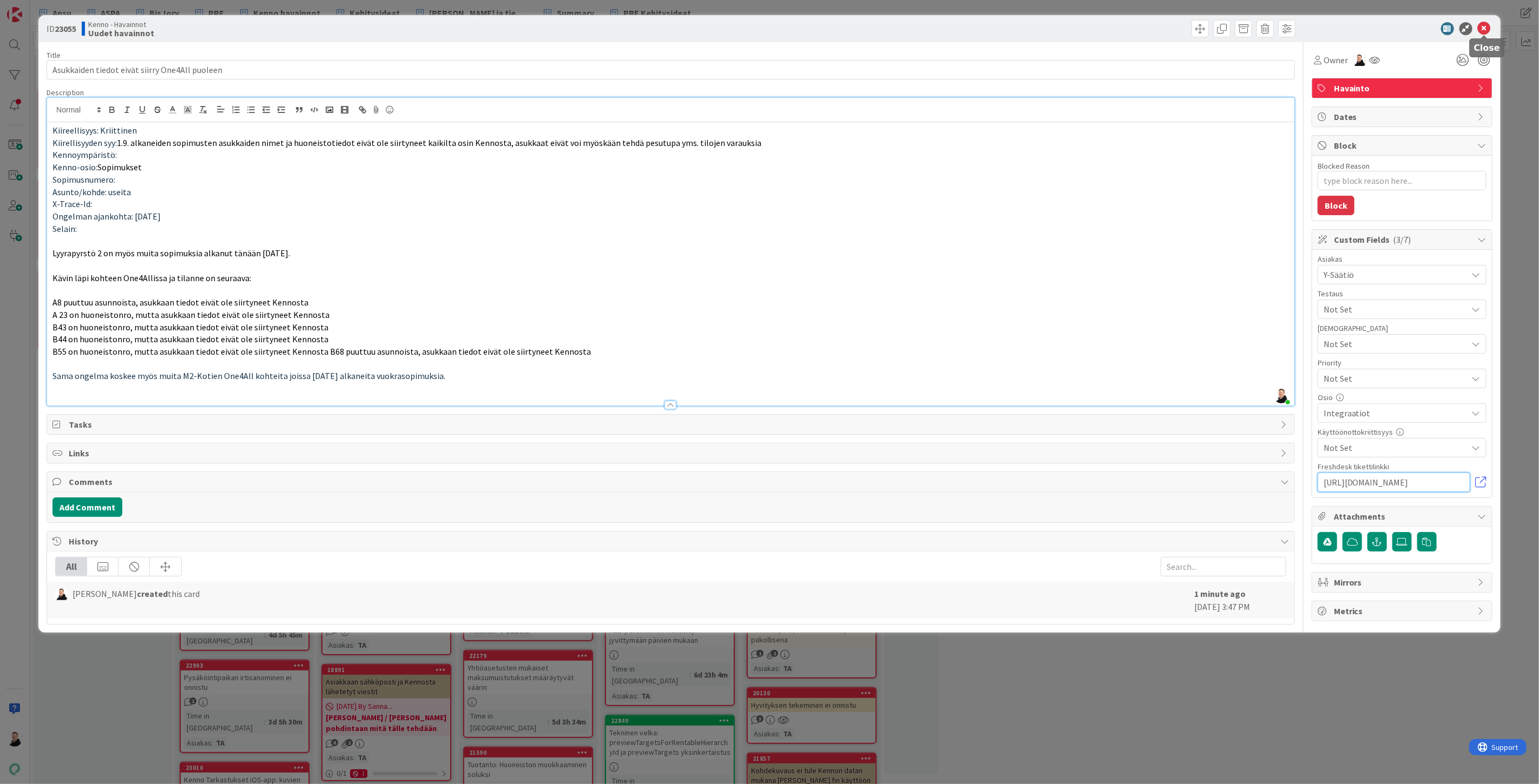
type input "[URL][DOMAIN_NAME]"
click at [1482, 31] on icon at bounding box center [1484, 29] width 13 height 13
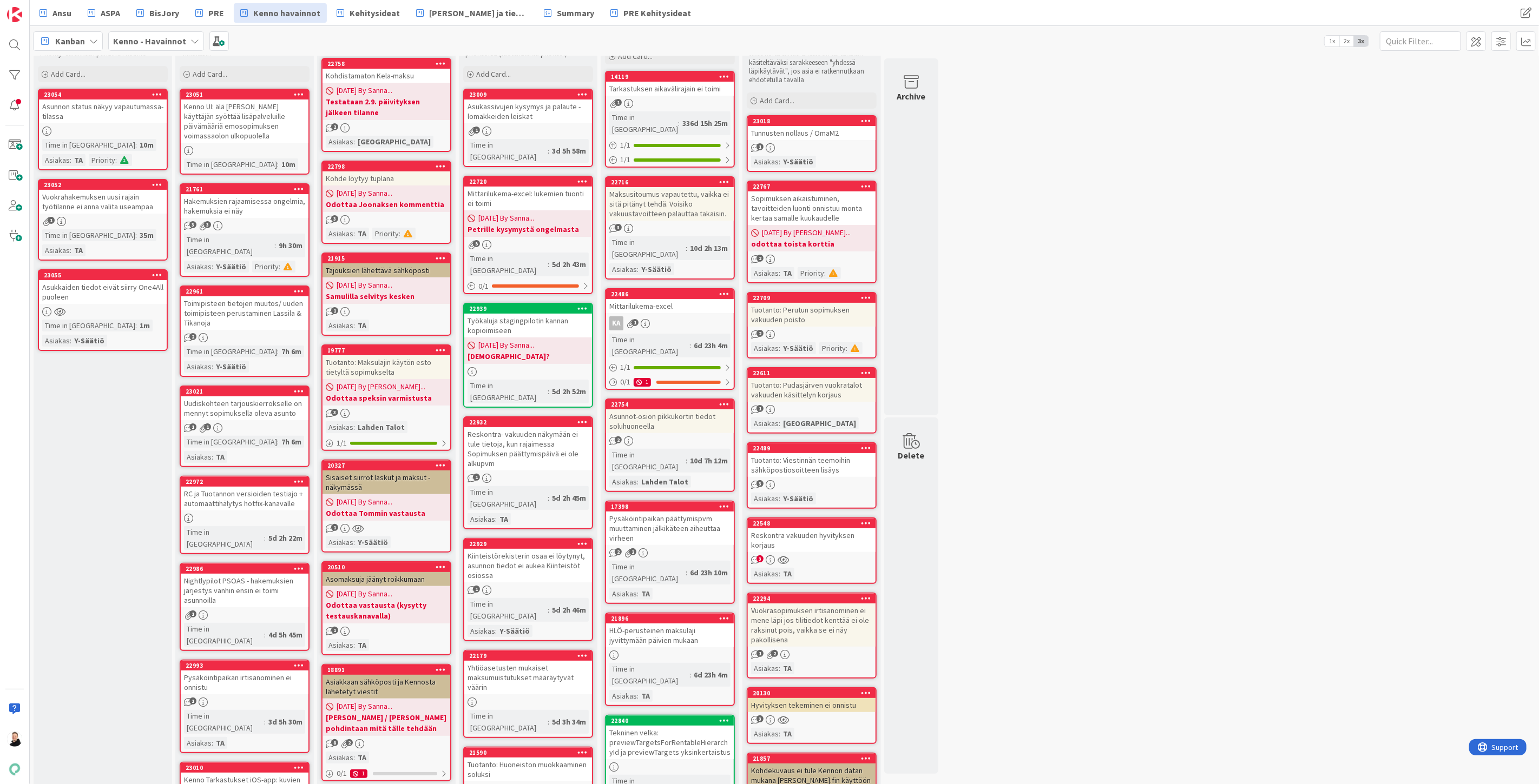
click at [83, 280] on div "Asukkaiden tiedot eivät siirry One4All puoleen" at bounding box center [103, 292] width 128 height 24
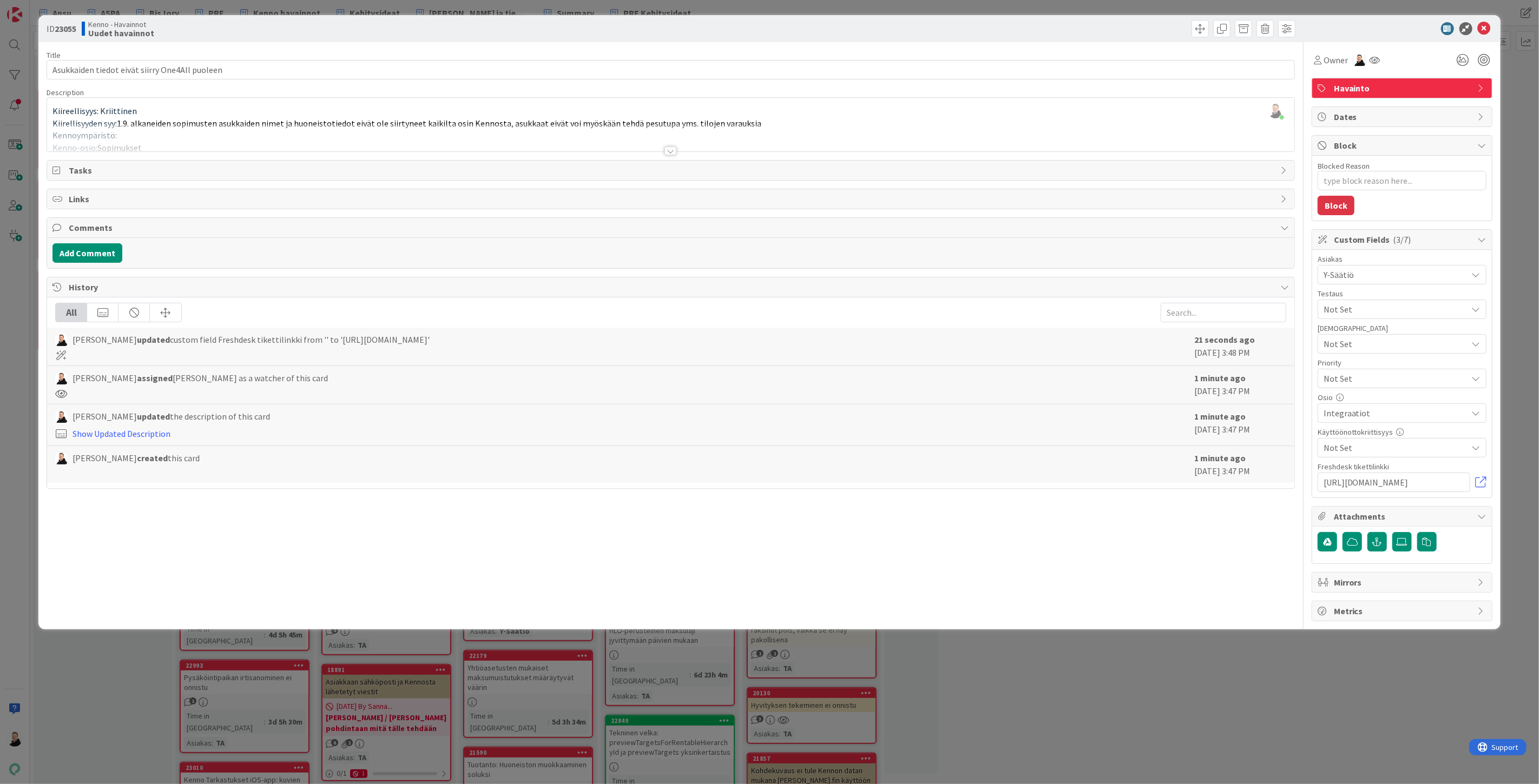
click at [1379, 376] on span "Not Set" at bounding box center [1393, 378] width 138 height 15
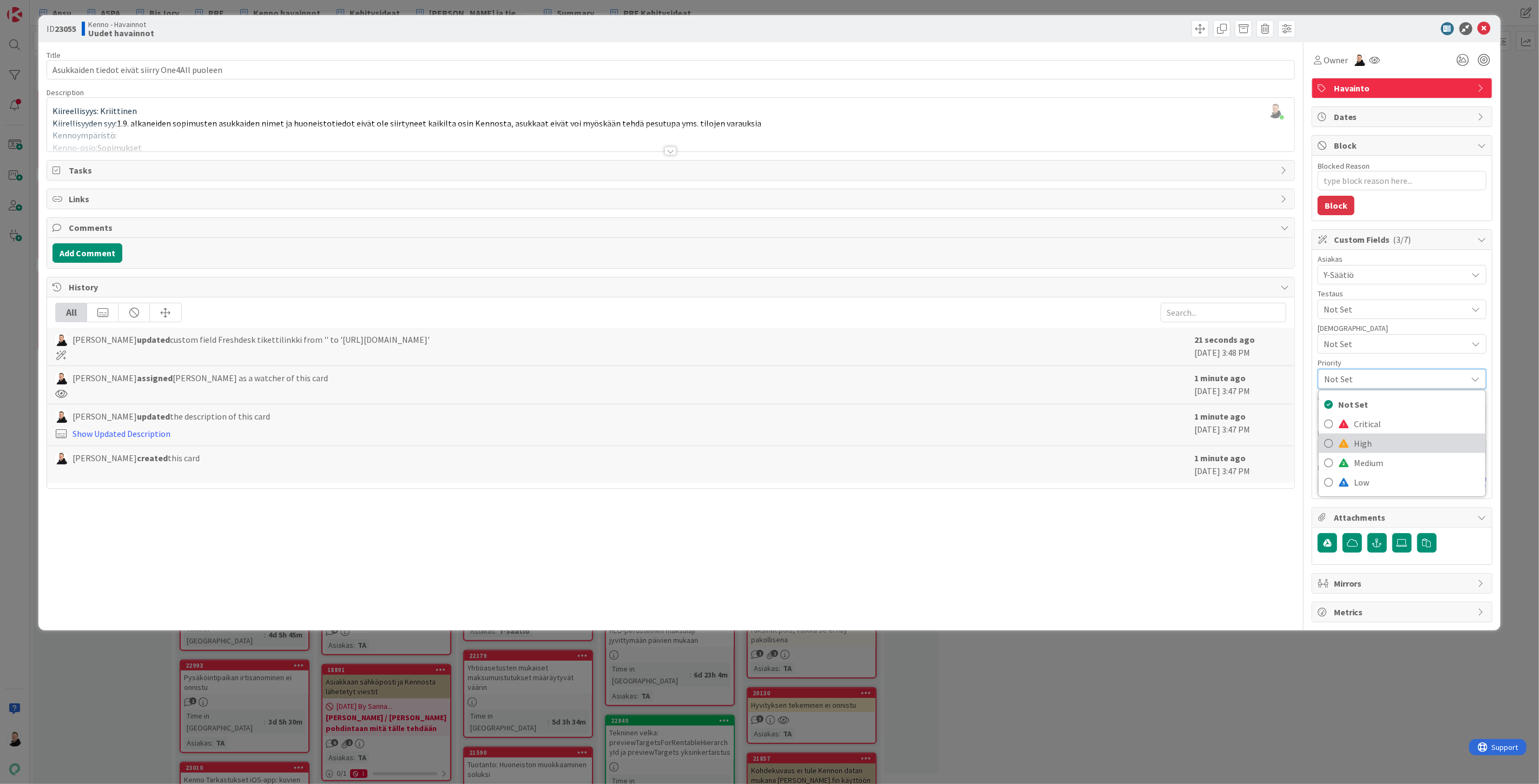
click at [1361, 451] on span "High" at bounding box center [1417, 444] width 125 height 16
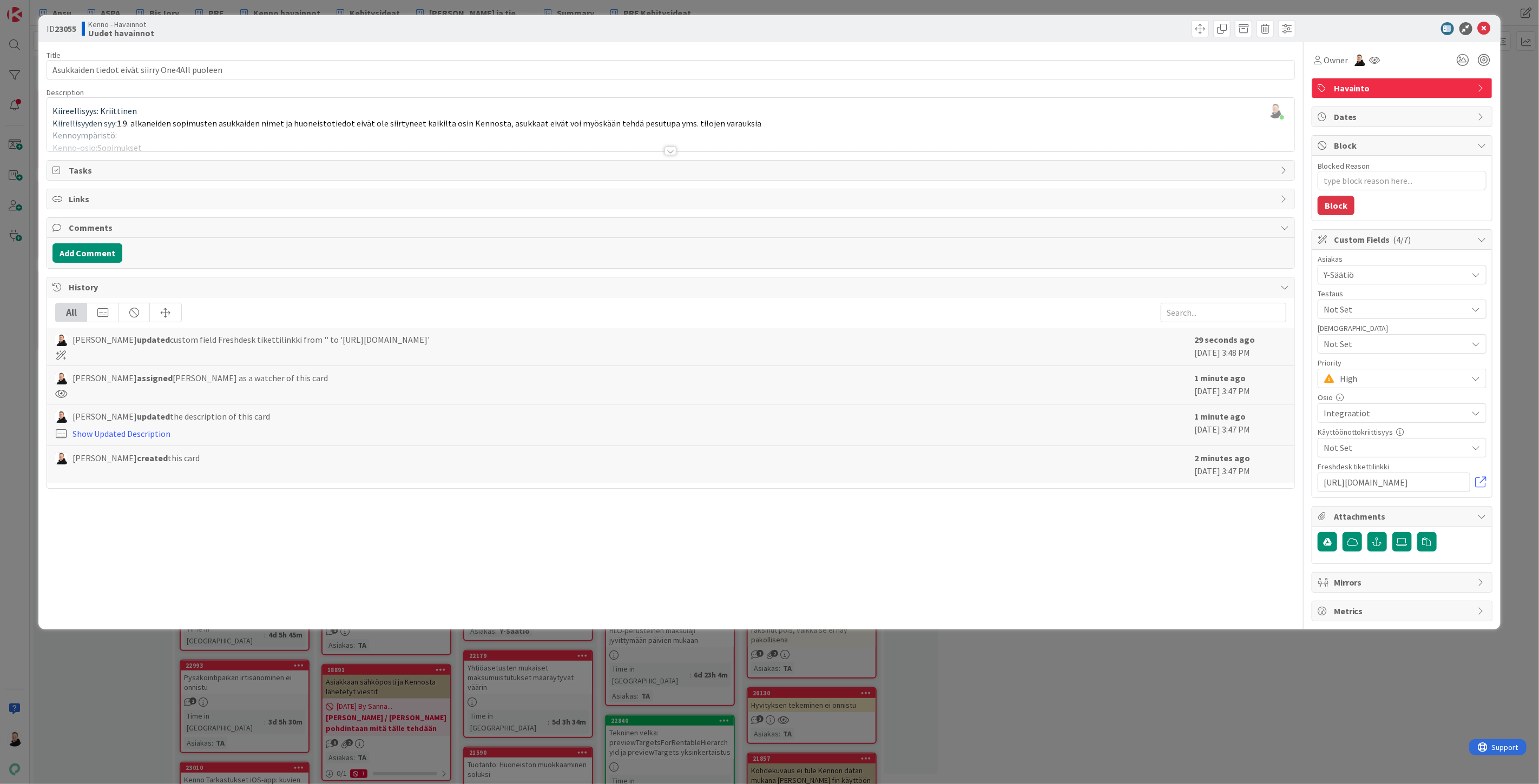
click at [1096, 33] on div at bounding box center [984, 28] width 622 height 17
click at [1487, 25] on icon at bounding box center [1484, 29] width 13 height 13
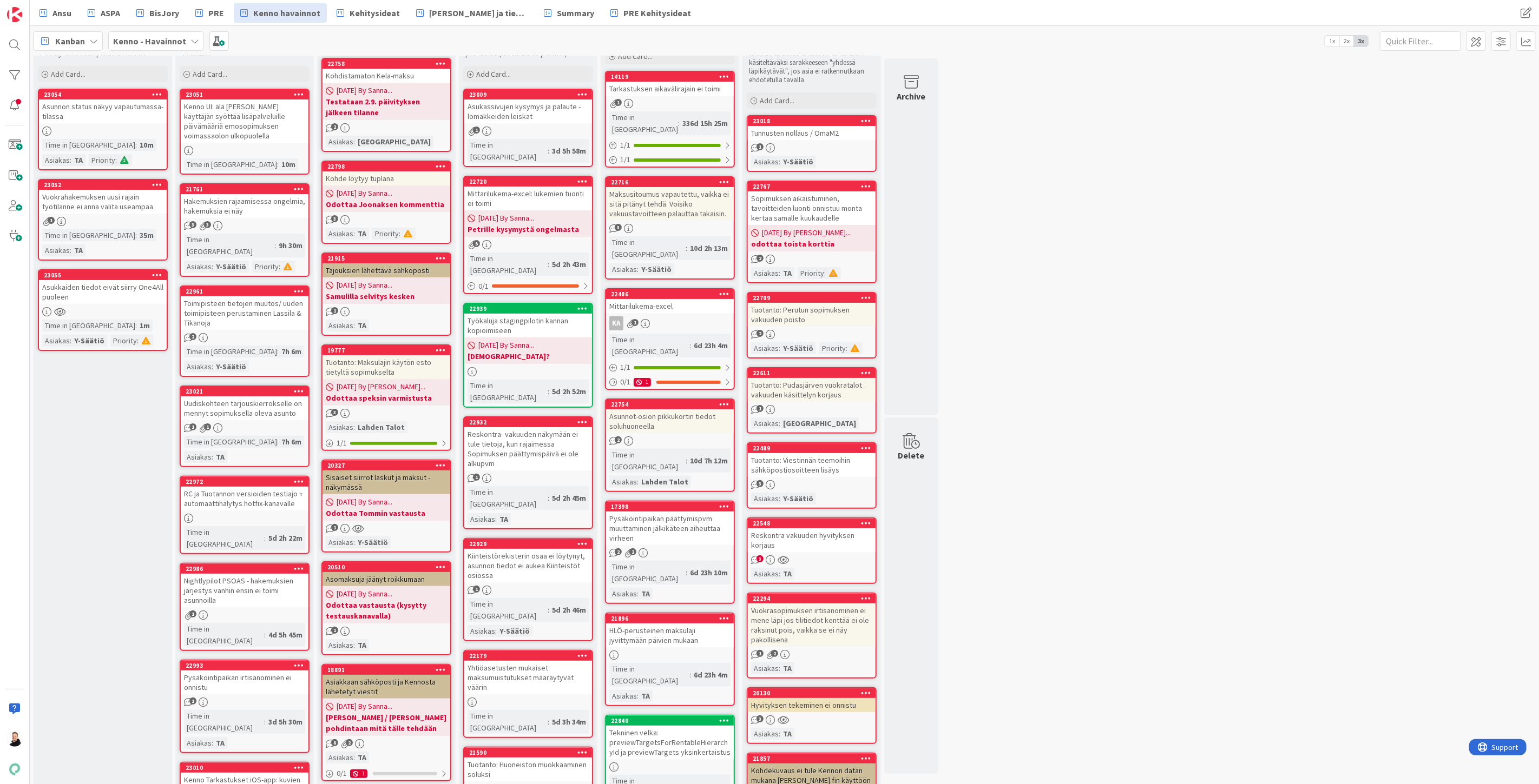
click at [82, 280] on div "Asukkaiden tiedot eivät siirry One4All puoleen" at bounding box center [103, 292] width 128 height 24
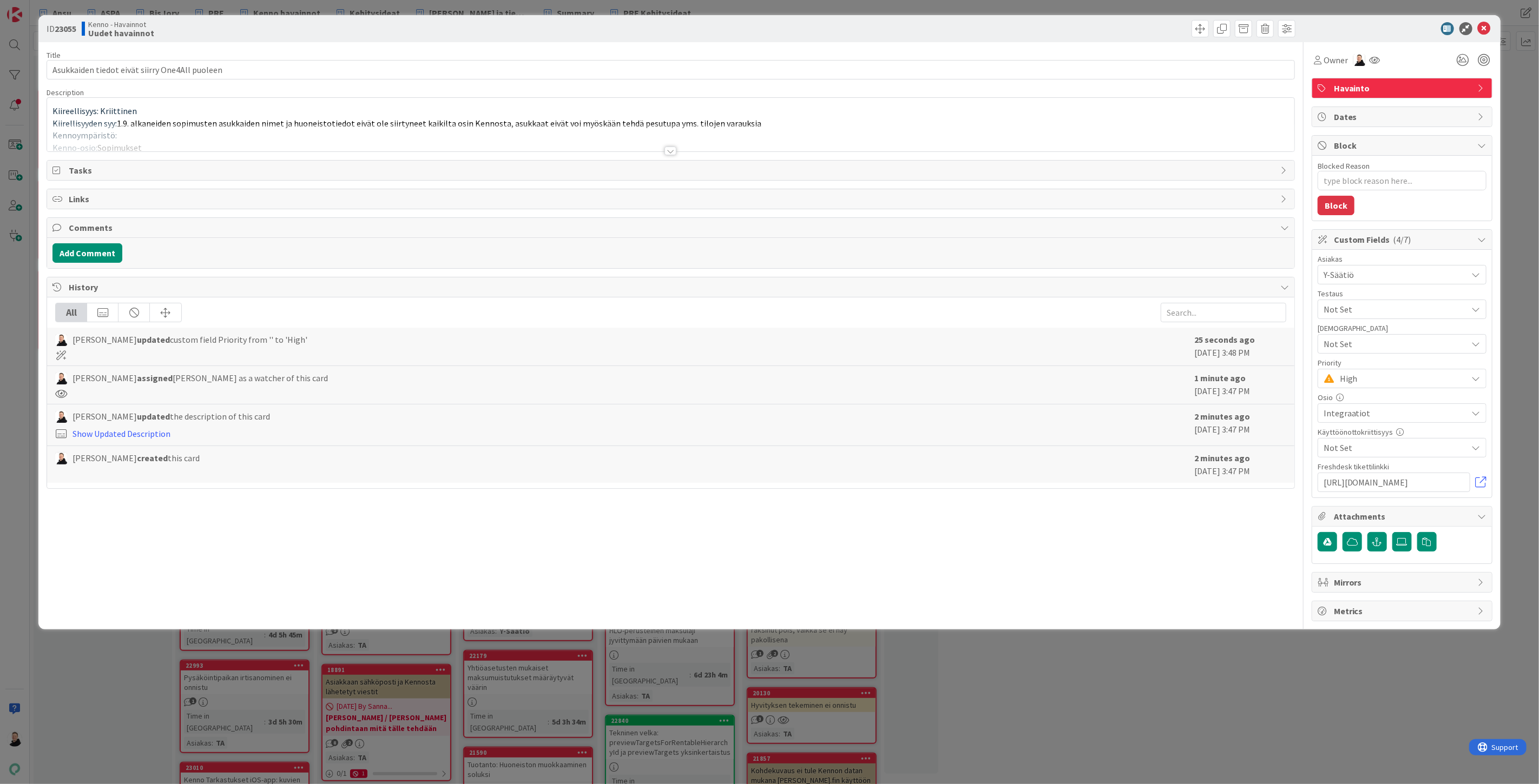
type textarea "x"
click at [673, 152] on div at bounding box center [670, 150] width 12 height 9
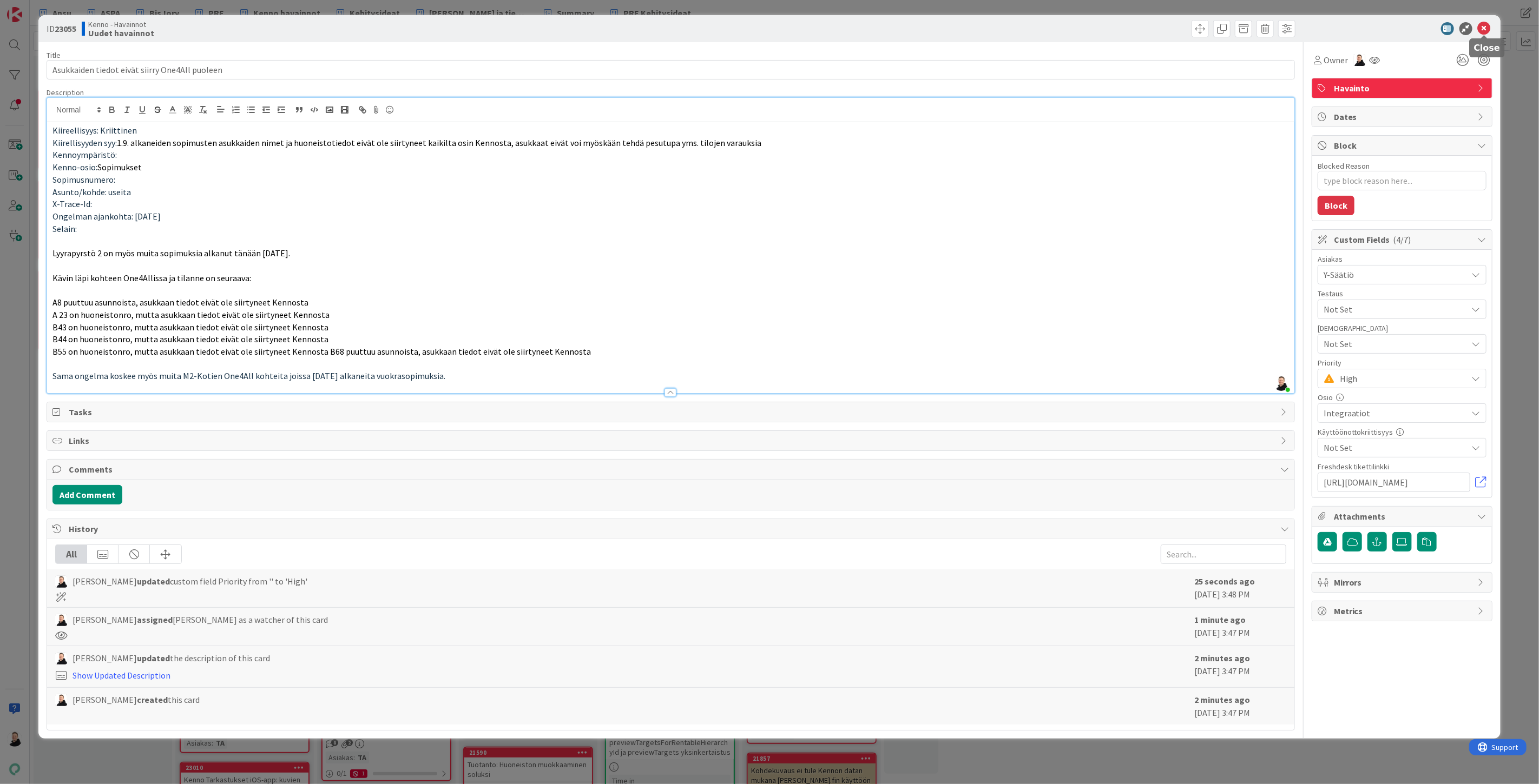
click at [1483, 28] on icon at bounding box center [1484, 29] width 13 height 13
